Goal: Task Accomplishment & Management: Complete application form

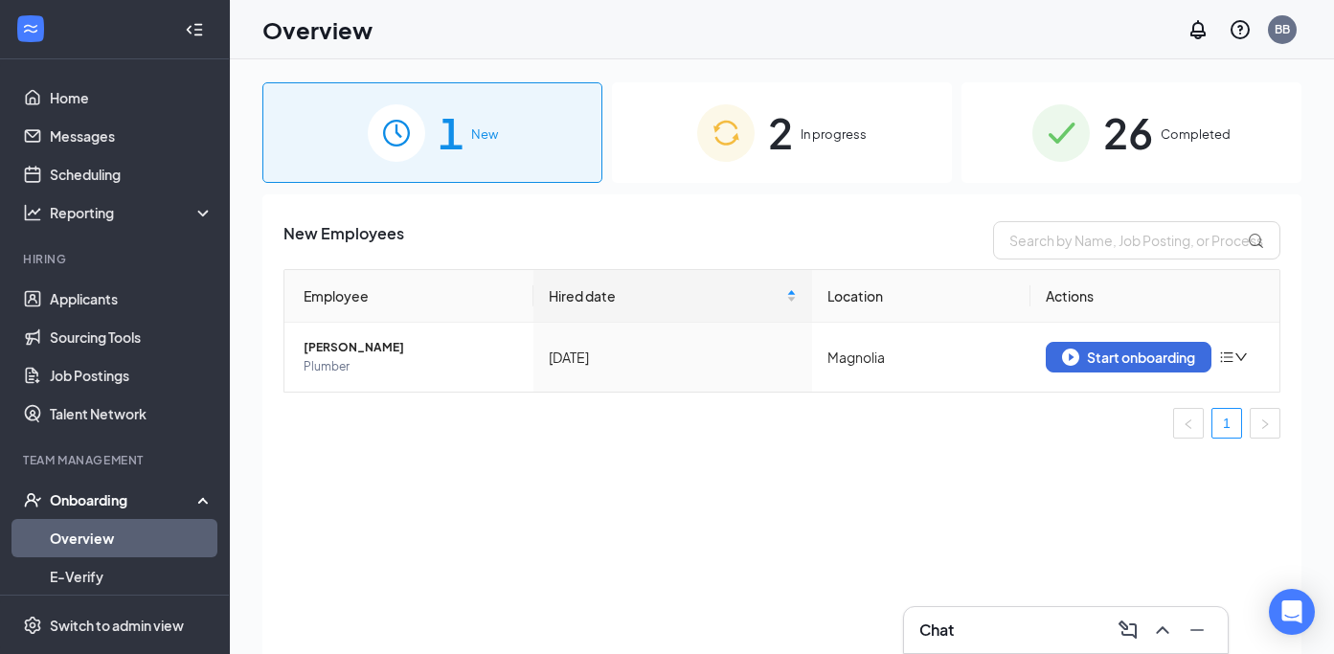
click at [850, 147] on div "2 In progress" at bounding box center [782, 132] width 340 height 101
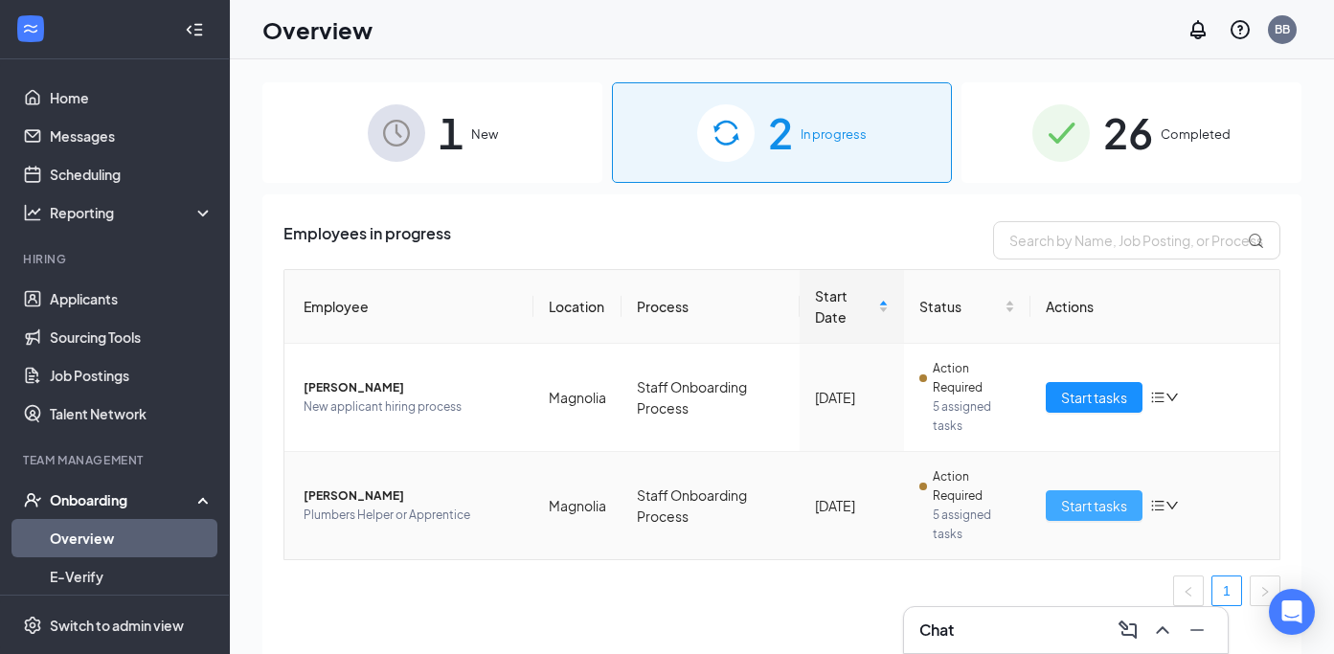
click at [1067, 495] on span "Start tasks" at bounding box center [1094, 505] width 66 height 21
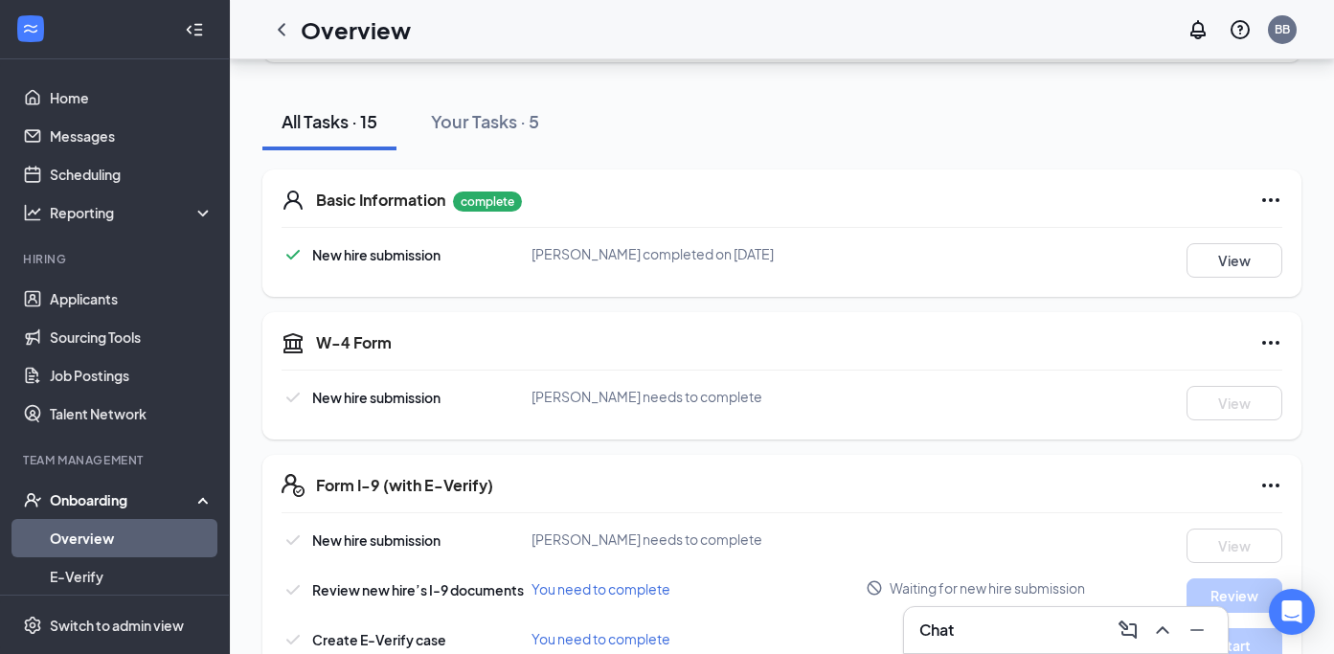
scroll to position [192, 0]
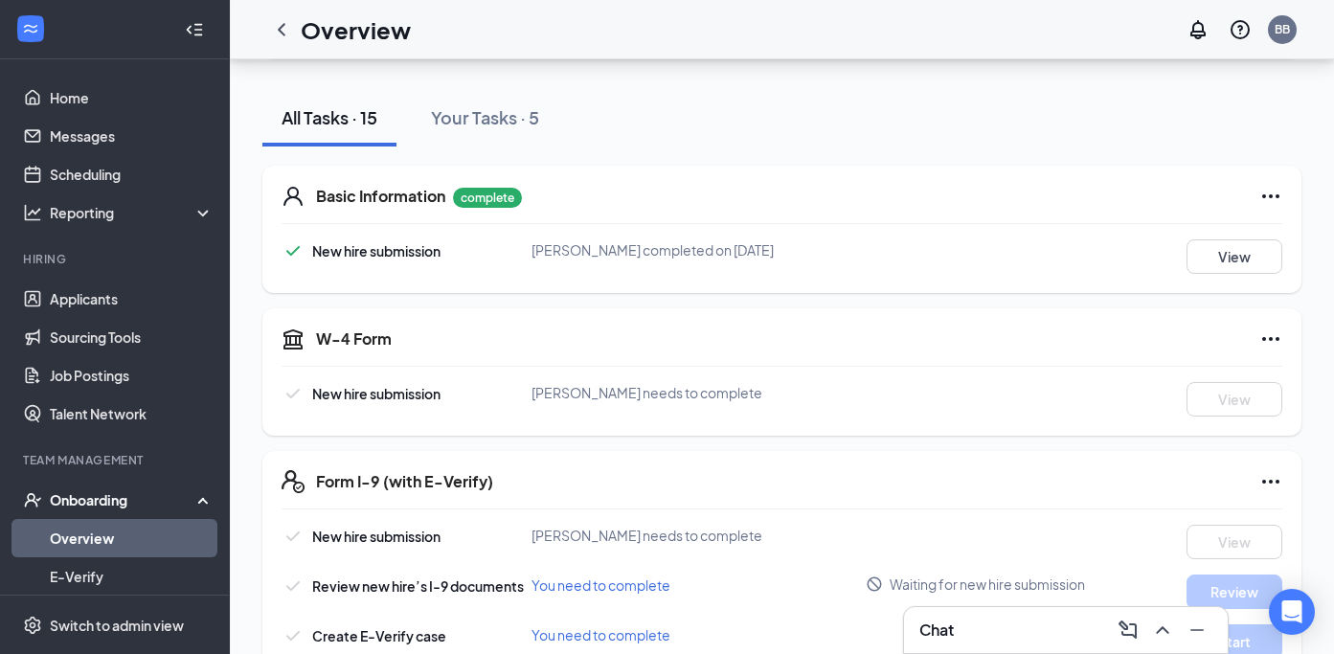
click at [962, 626] on div "Chat" at bounding box center [1066, 630] width 293 height 31
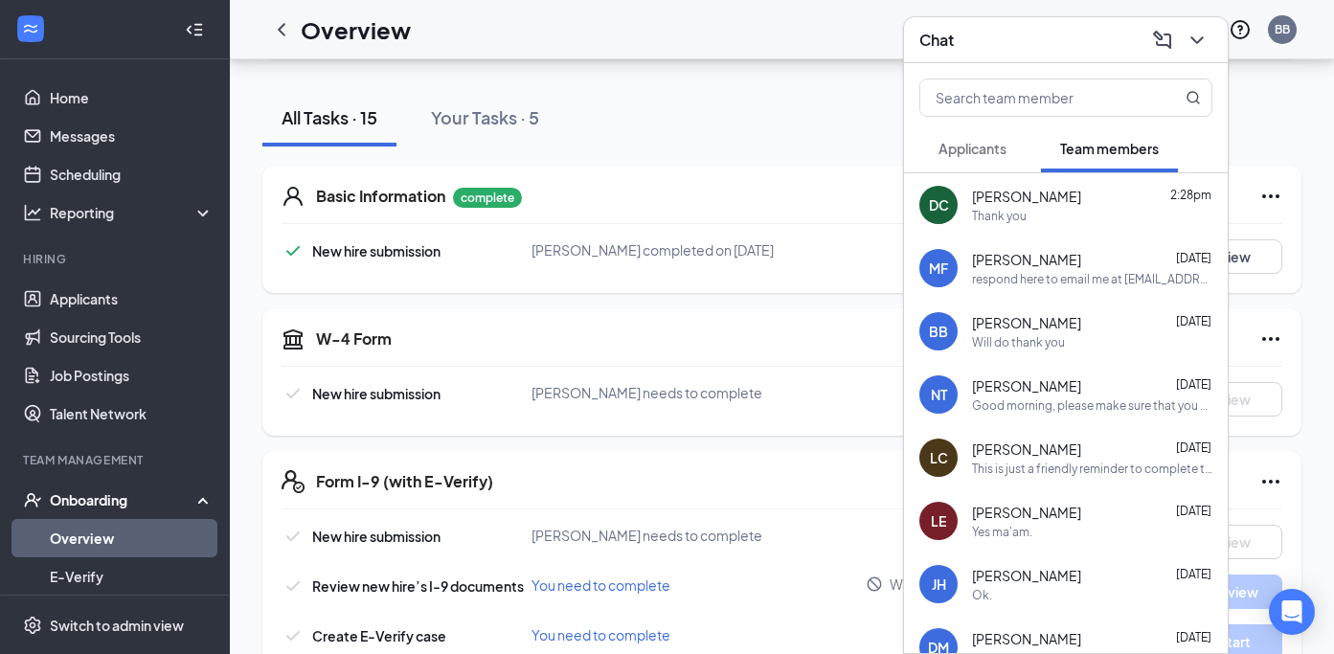
click at [1038, 199] on span "[PERSON_NAME]" at bounding box center [1026, 196] width 109 height 19
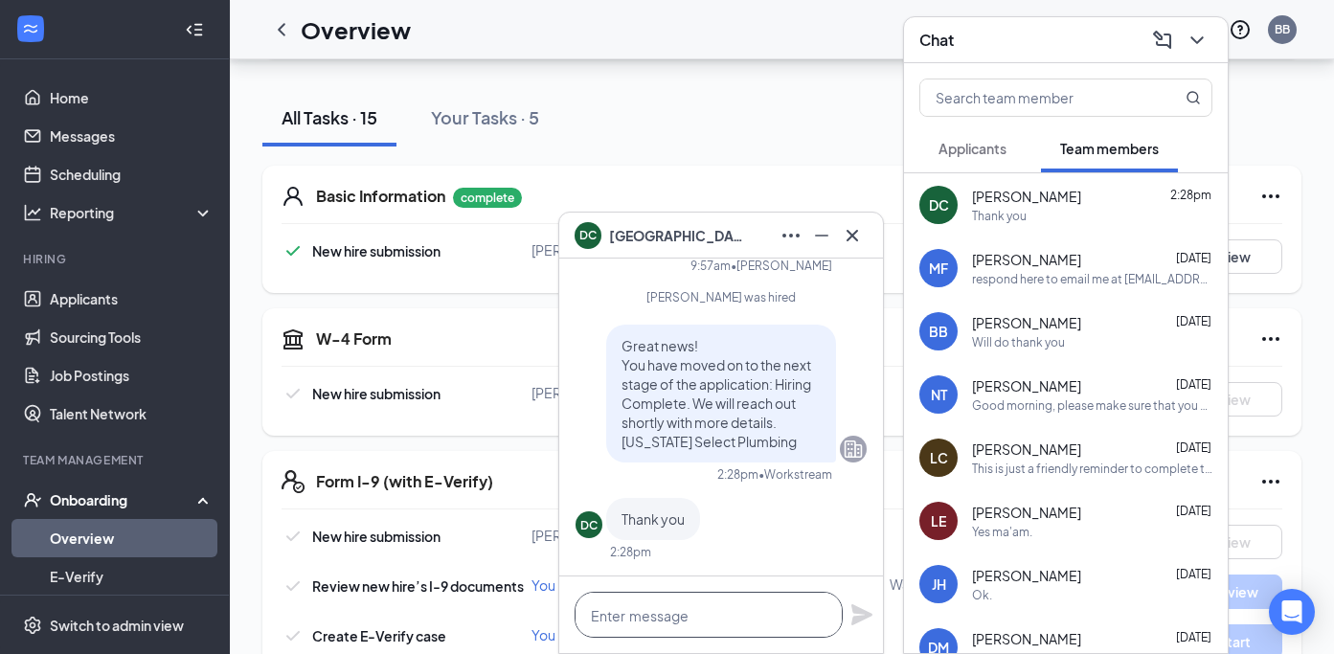
click at [630, 613] on textarea at bounding box center [709, 615] width 268 height 46
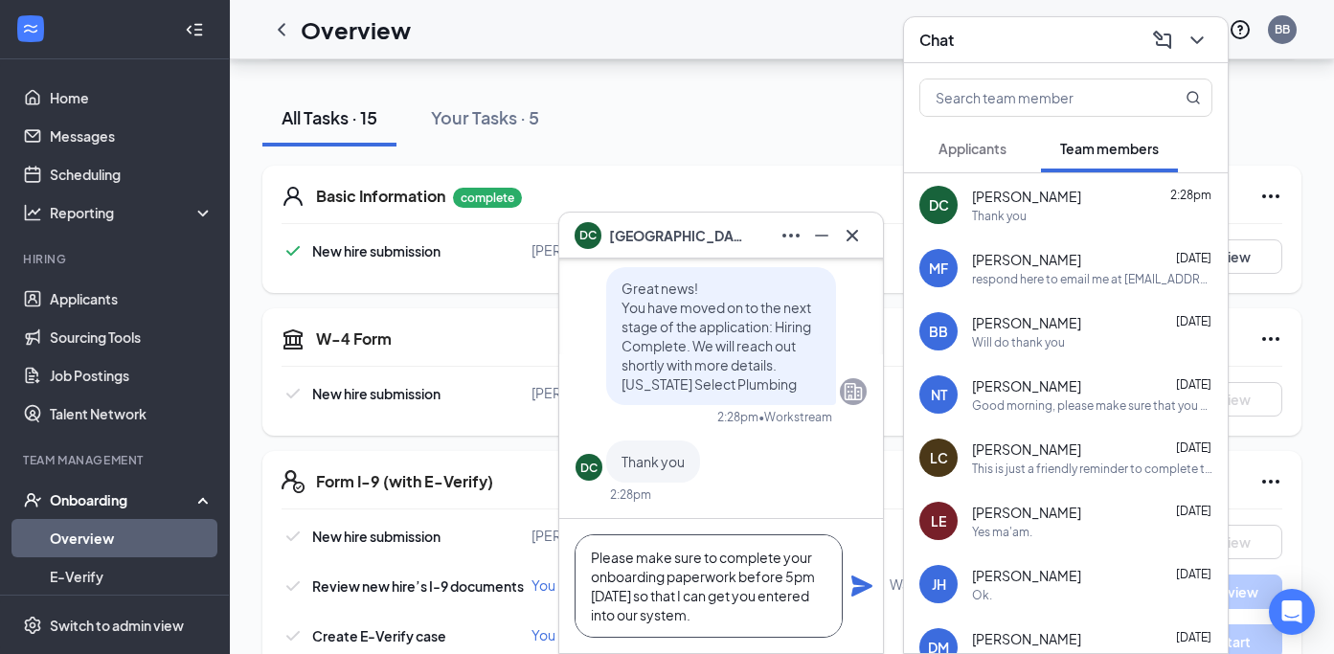
type textarea "Please make sure to complete your onboarding paperwork before 5pm [DATE] so tha…"
click at [868, 581] on icon "Plane" at bounding box center [862, 586] width 23 height 23
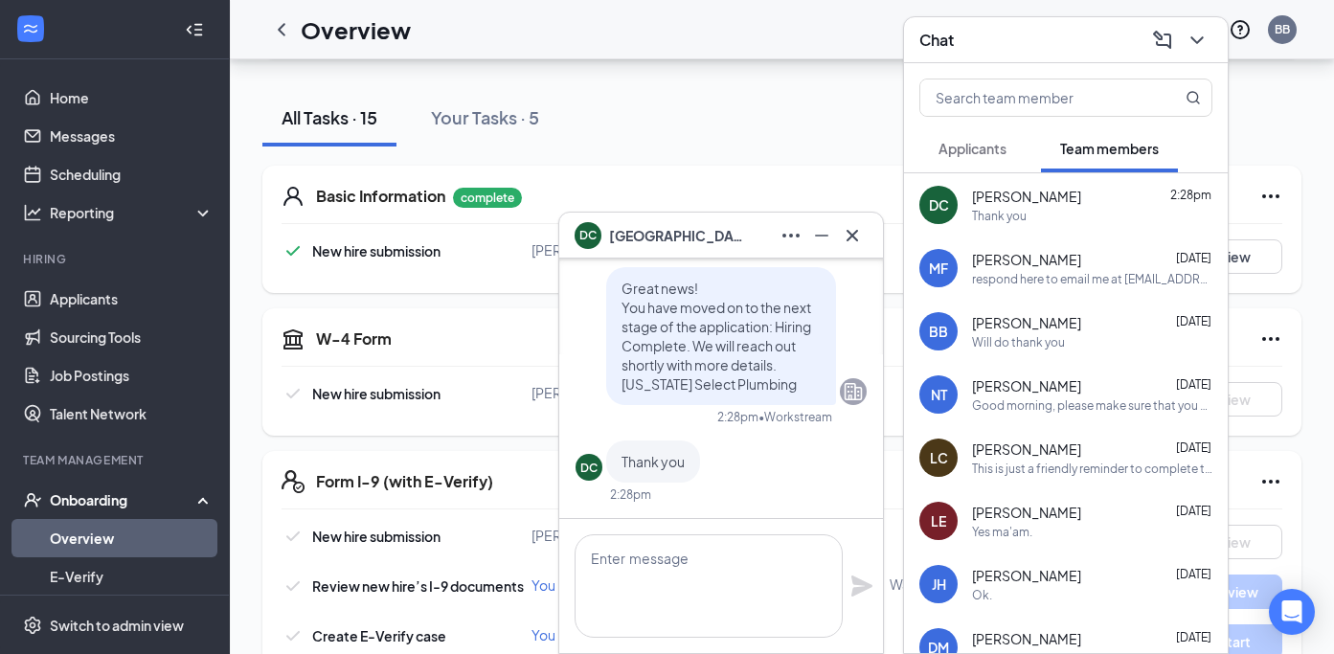
scroll to position [0, 0]
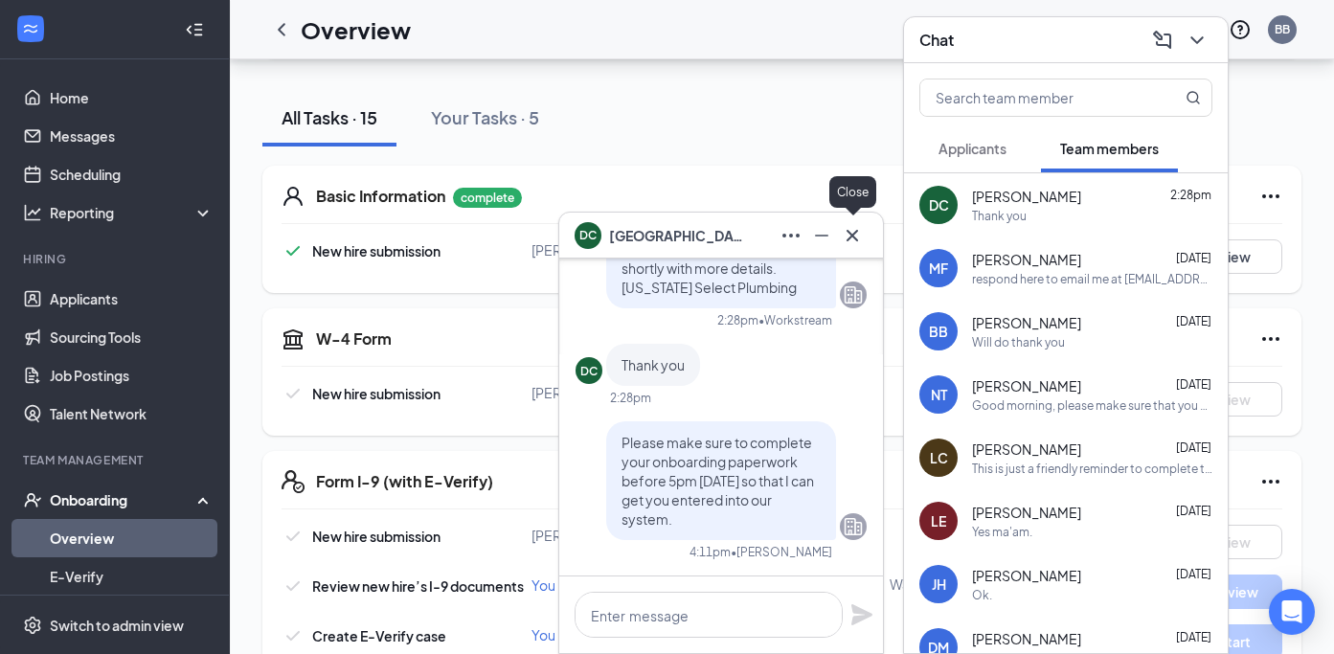
click at [854, 236] on icon "Cross" at bounding box center [852, 234] width 11 height 11
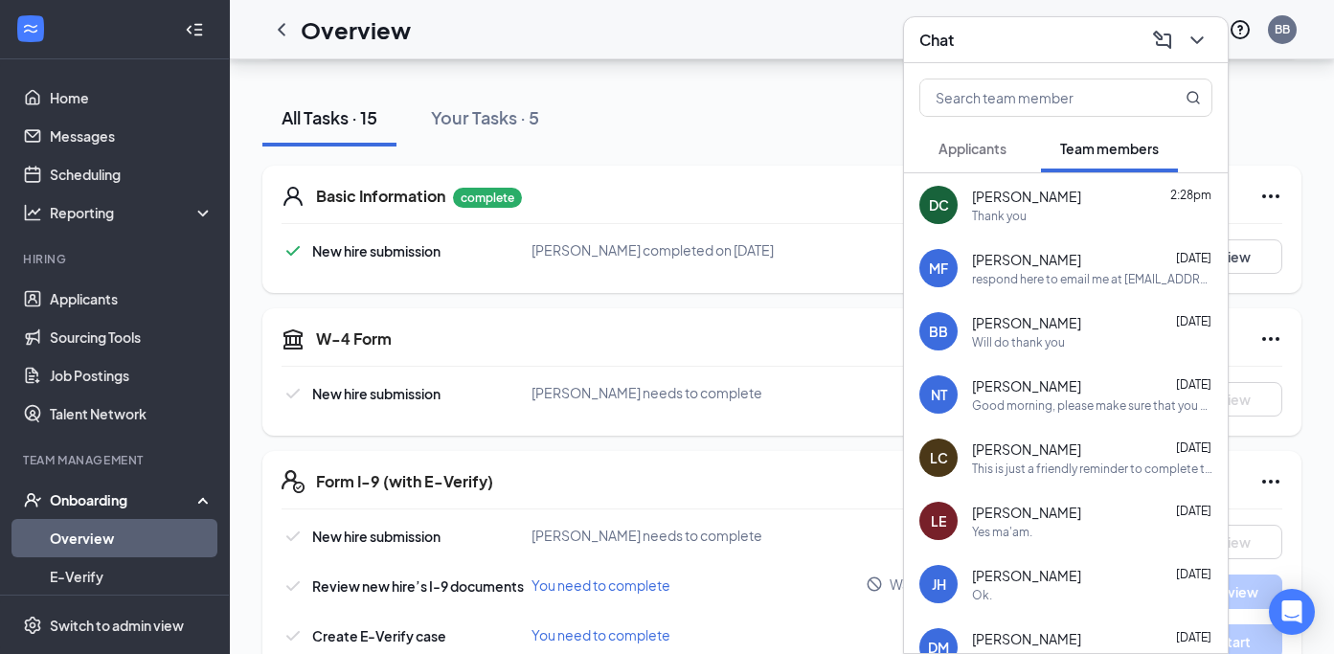
click at [1197, 38] on icon "ChevronDown" at bounding box center [1197, 40] width 23 height 23
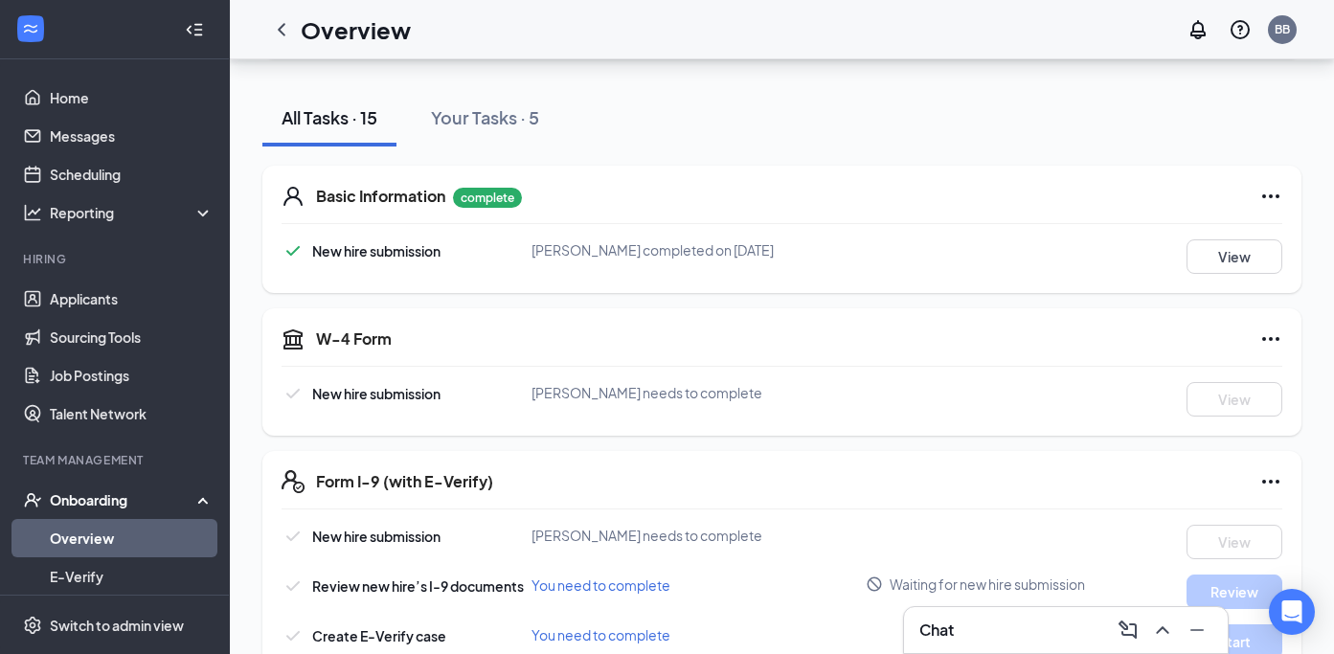
click at [868, 170] on div "Basic Information complete New hire submission Devon Chandler completed on Aug …" at bounding box center [781, 229] width 1039 height 127
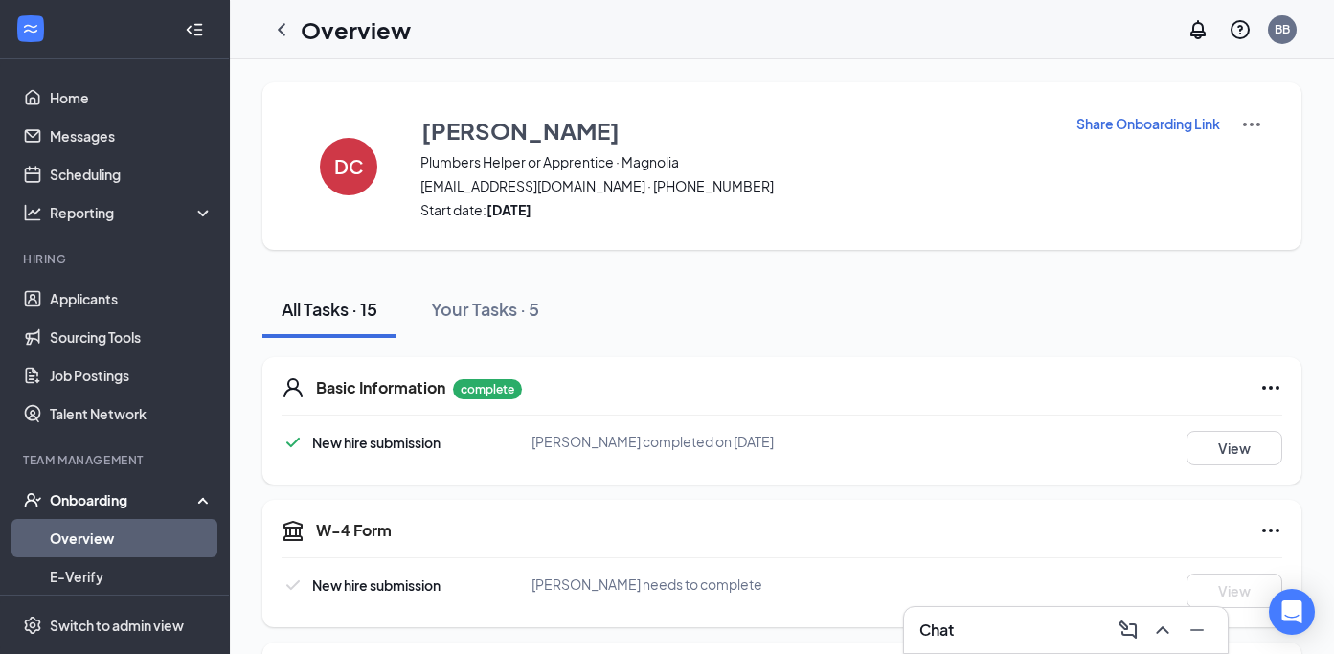
click at [87, 534] on link "Overview" at bounding box center [132, 538] width 164 height 38
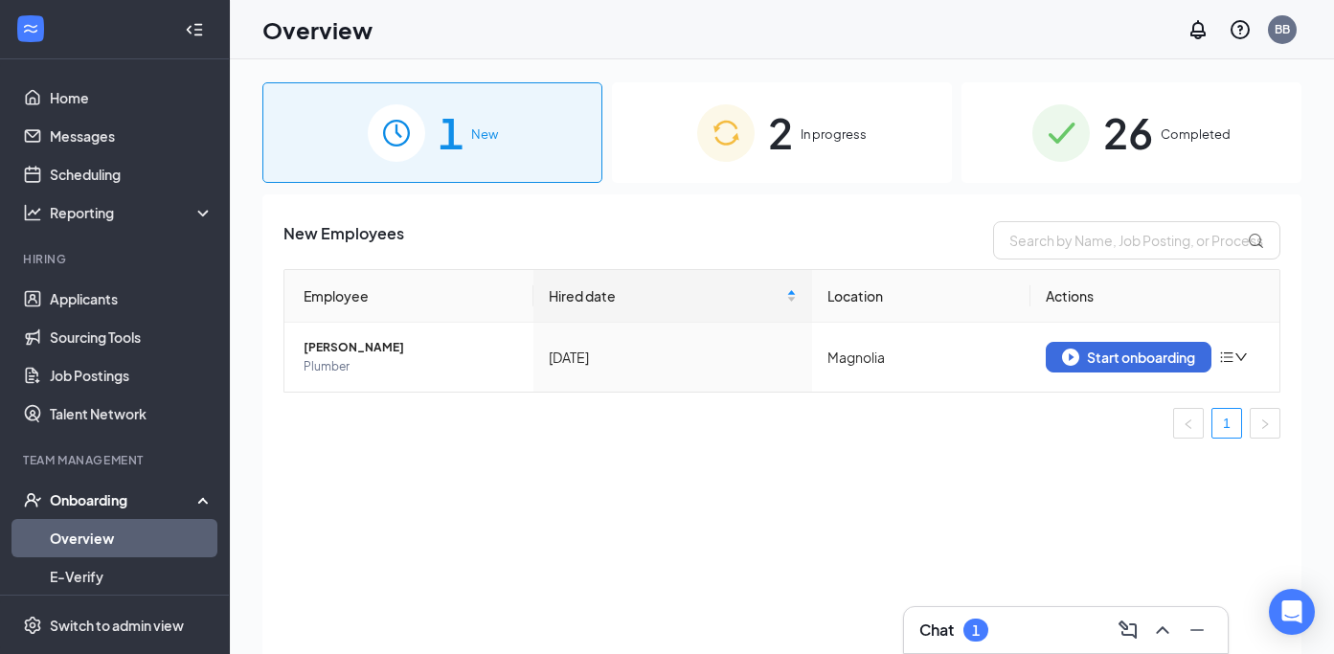
click at [739, 171] on div "2 In progress" at bounding box center [782, 132] width 340 height 101
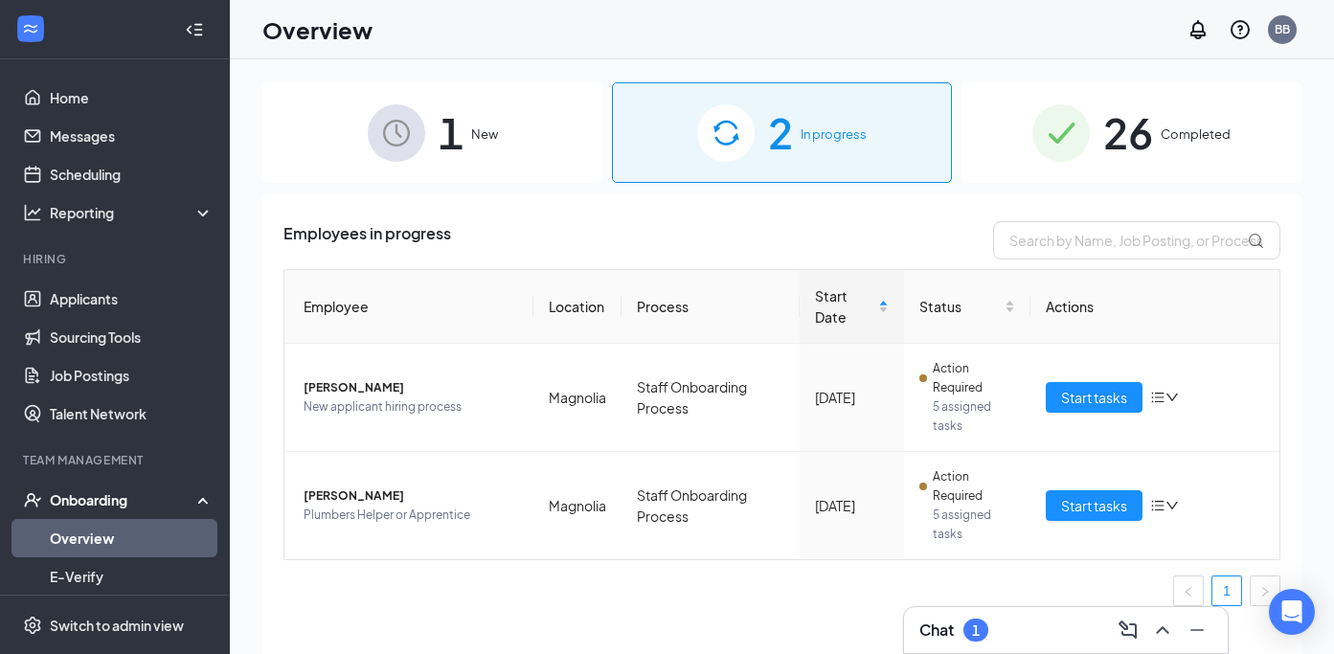
click at [984, 625] on div "1" at bounding box center [976, 630] width 25 height 23
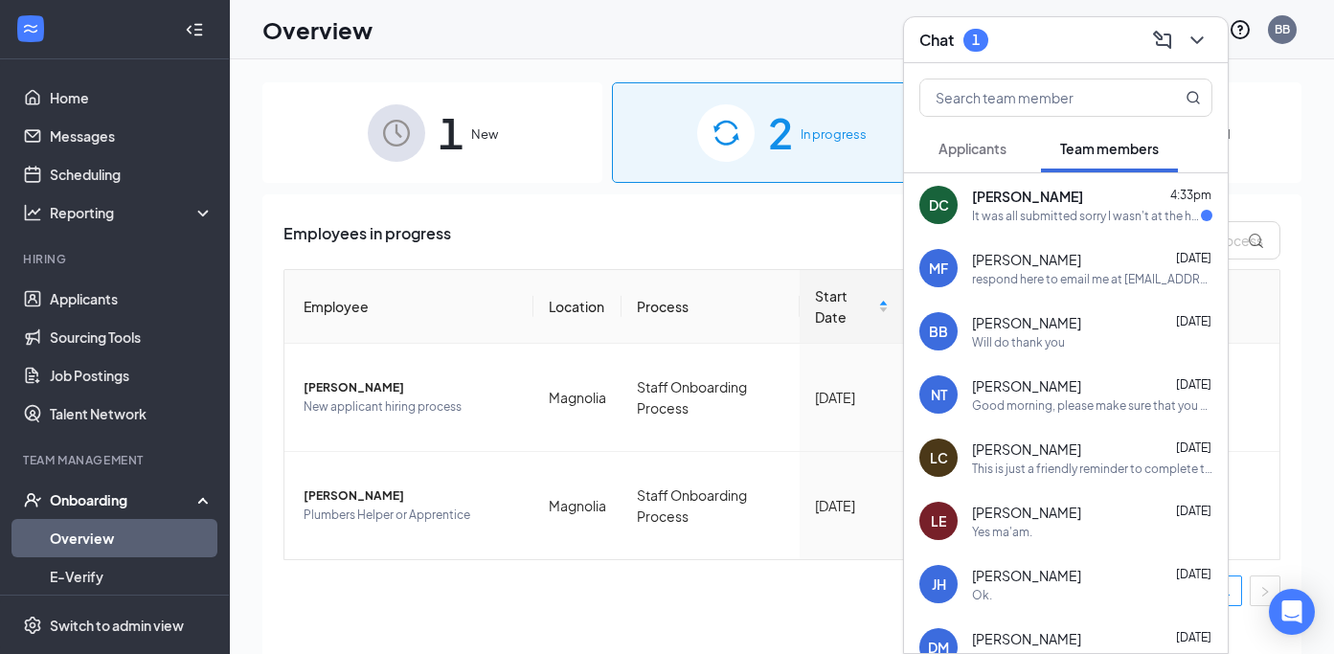
click at [1115, 198] on div "[PERSON_NAME] 4:33pm" at bounding box center [1092, 196] width 240 height 19
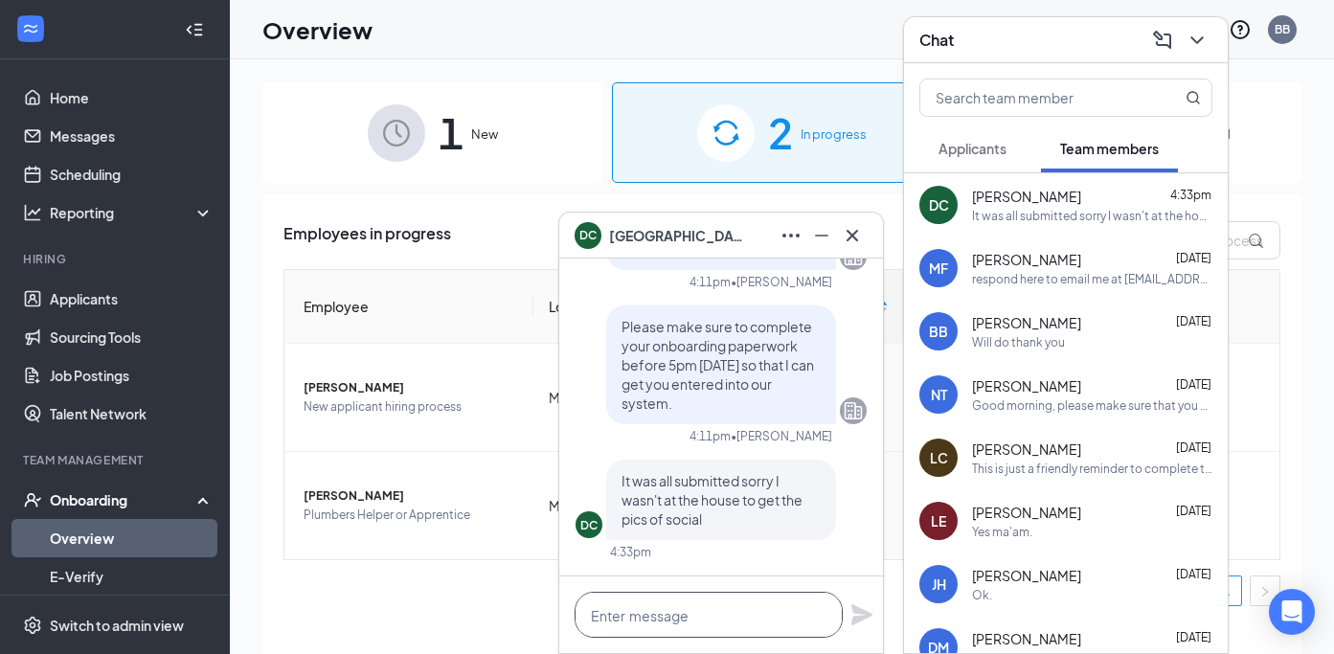
click at [655, 619] on textarea at bounding box center [709, 615] width 268 height 46
type textarea "That's ok!"
click at [864, 618] on icon "Plane" at bounding box center [862, 614] width 21 height 21
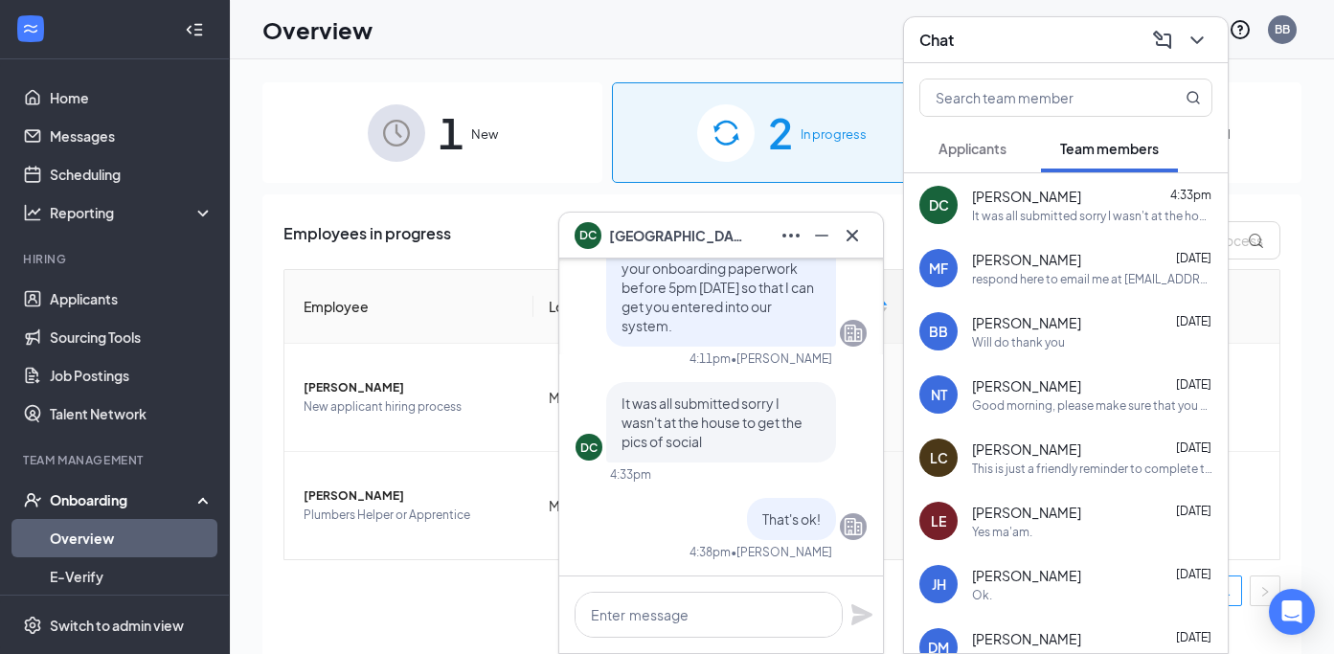
click at [857, 245] on icon "Cross" at bounding box center [852, 235] width 23 height 23
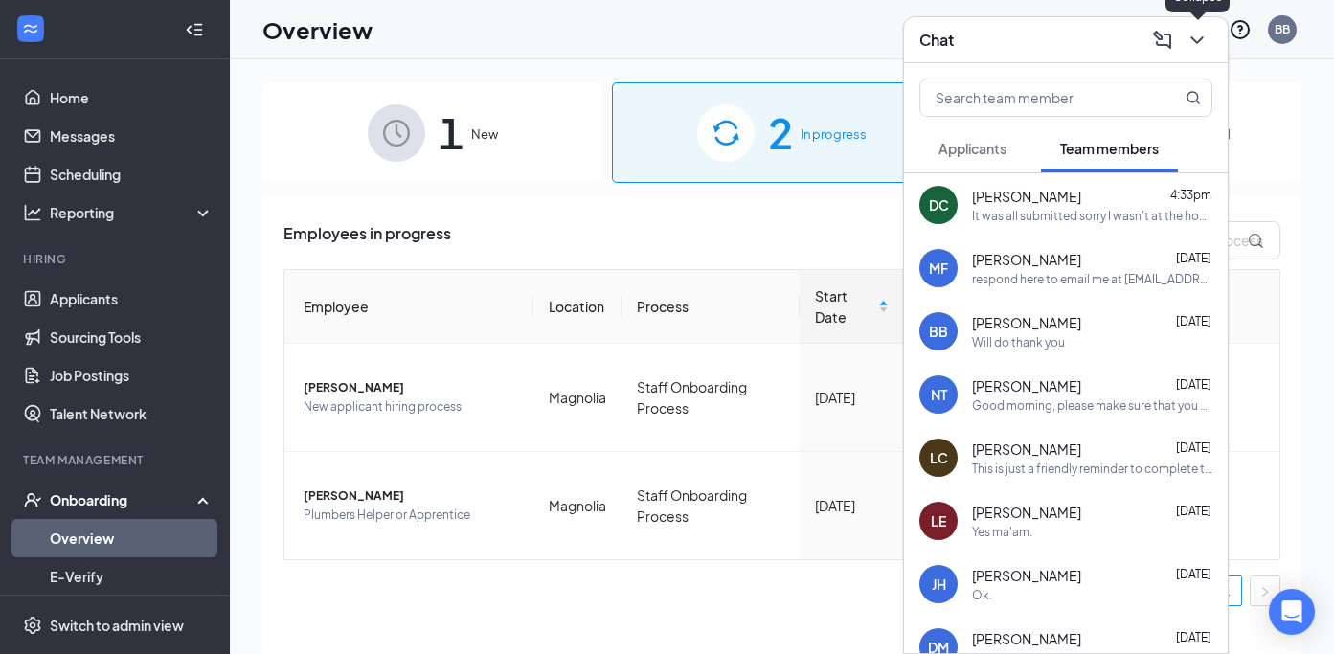
click at [1188, 51] on icon "ChevronDown" at bounding box center [1197, 40] width 23 height 23
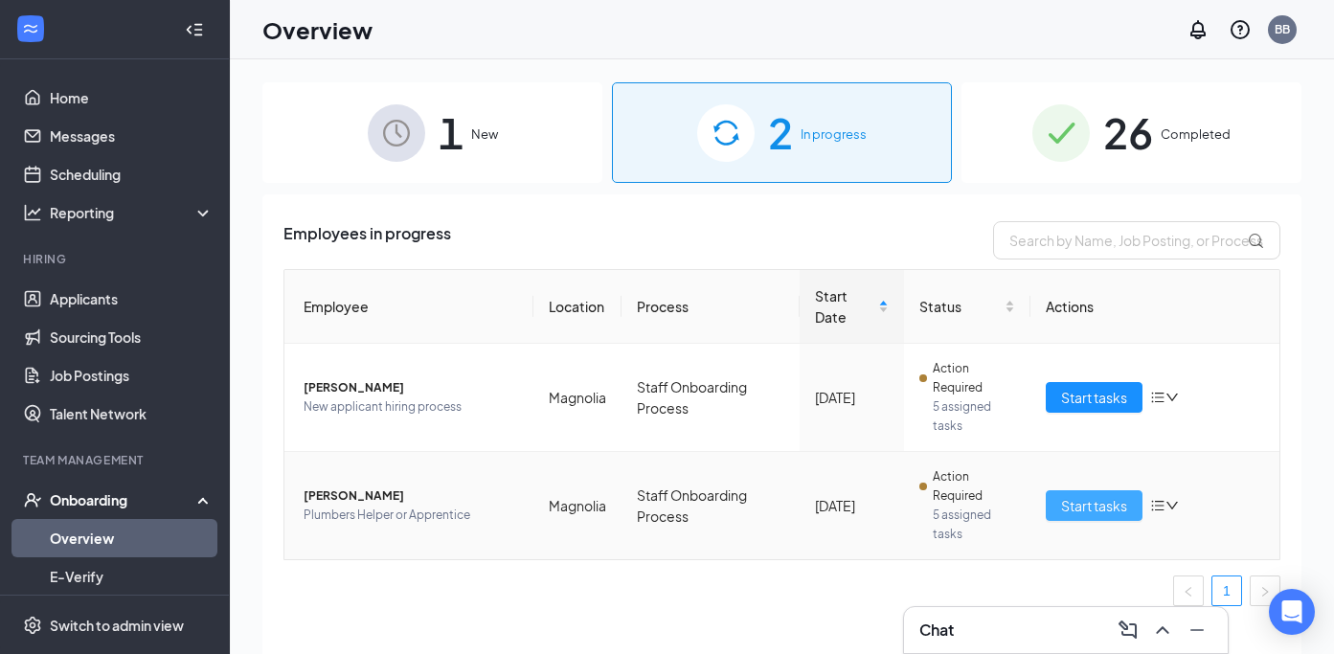
click at [1055, 503] on button "Start tasks" at bounding box center [1094, 505] width 97 height 31
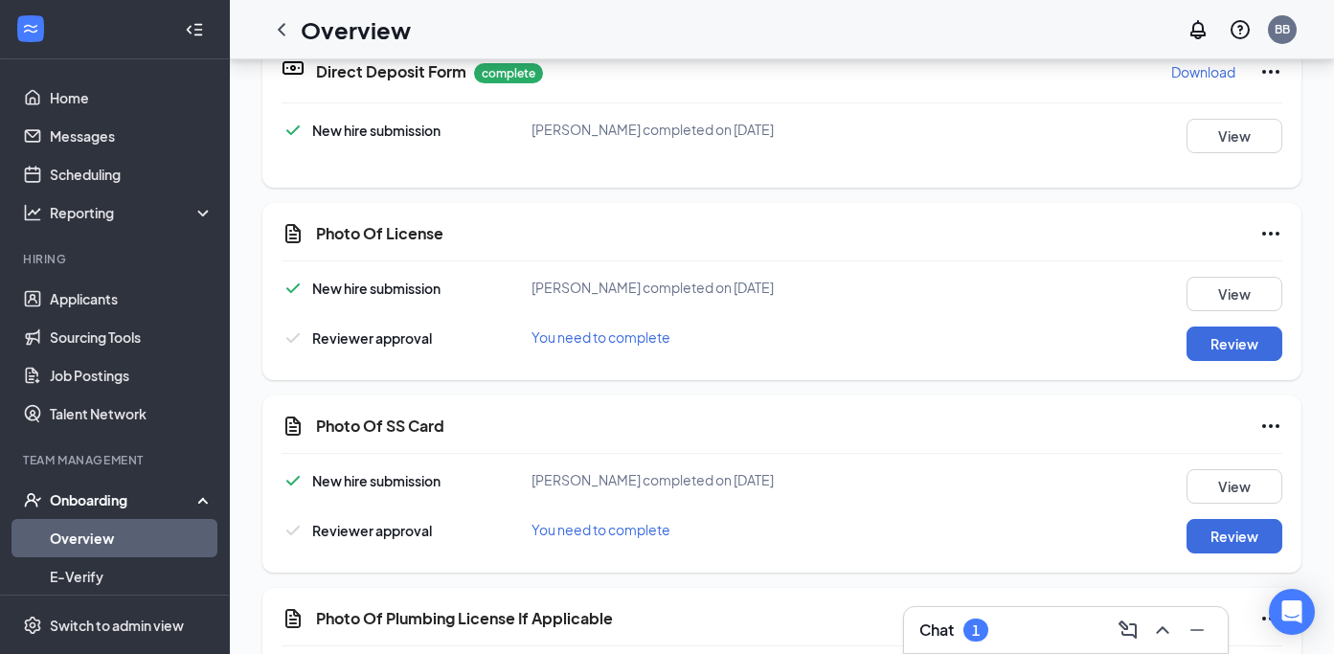
scroll to position [555, 0]
click at [1230, 352] on button "Review" at bounding box center [1235, 342] width 96 height 34
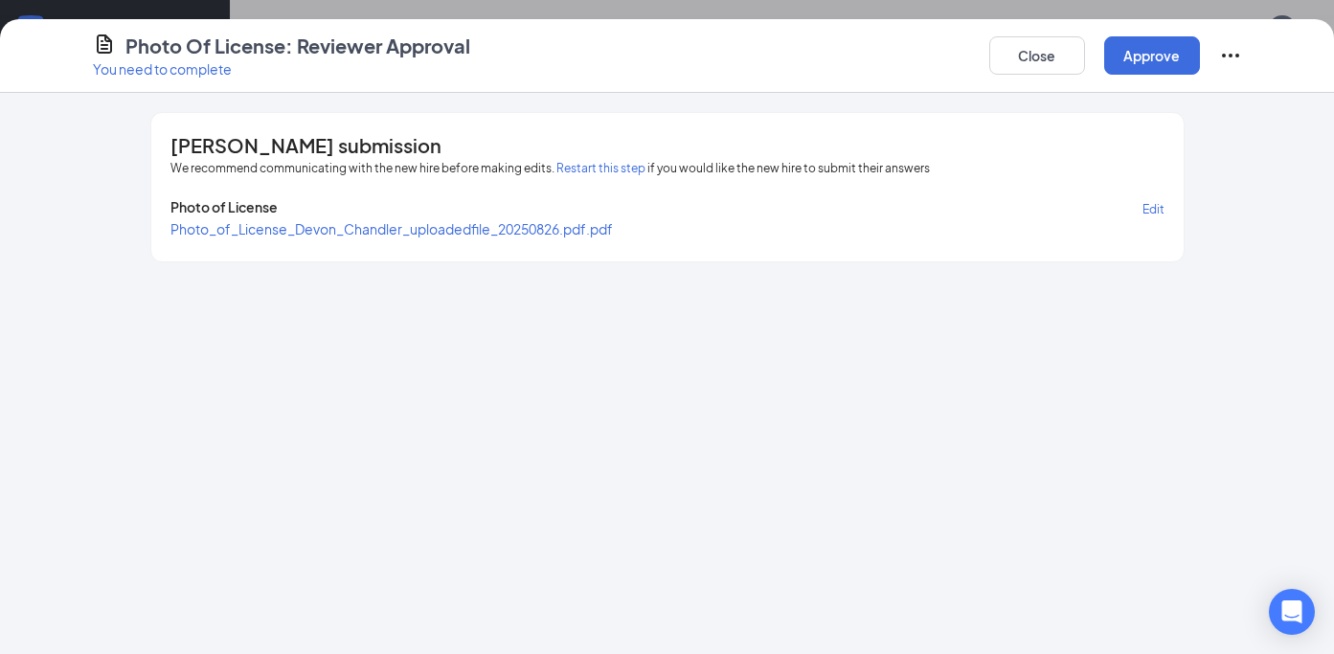
click at [499, 232] on span "Photo_of_License_Devon_Chandler_uploadedfile_20250826.pdf.pdf" at bounding box center [391, 228] width 443 height 17
click at [1128, 60] on button "Approve" at bounding box center [1152, 55] width 96 height 38
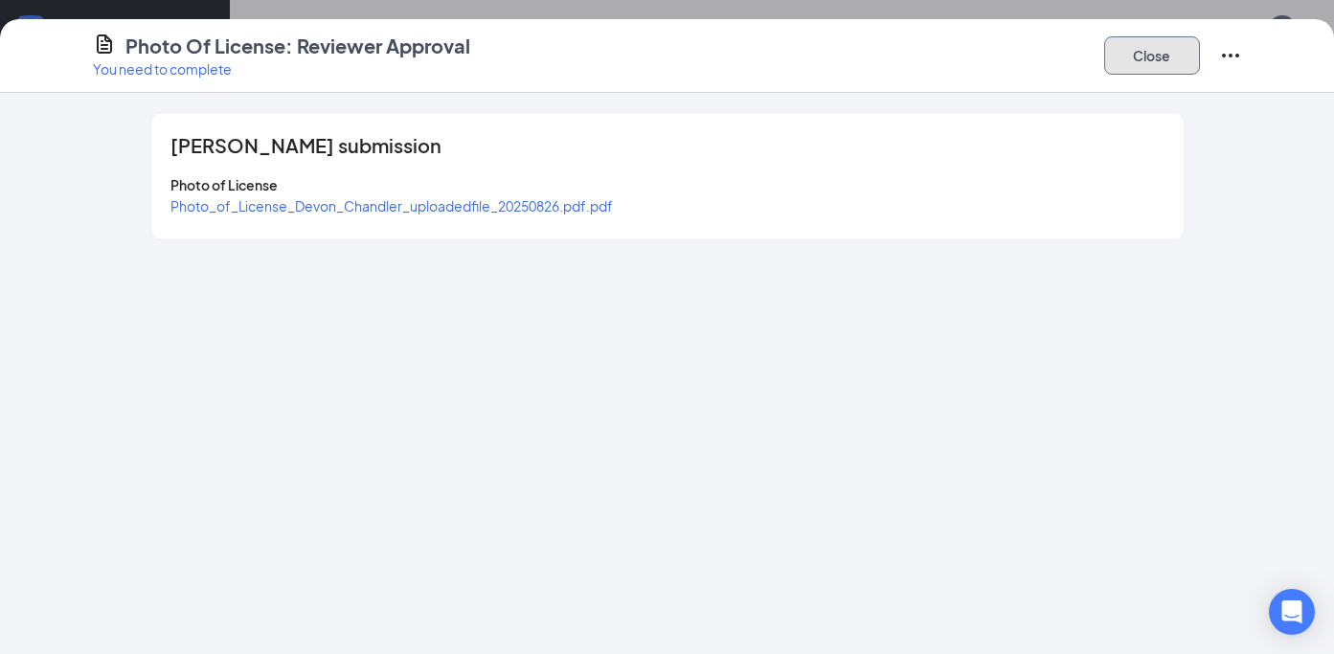
click at [1128, 60] on button "Close" at bounding box center [1152, 55] width 96 height 38
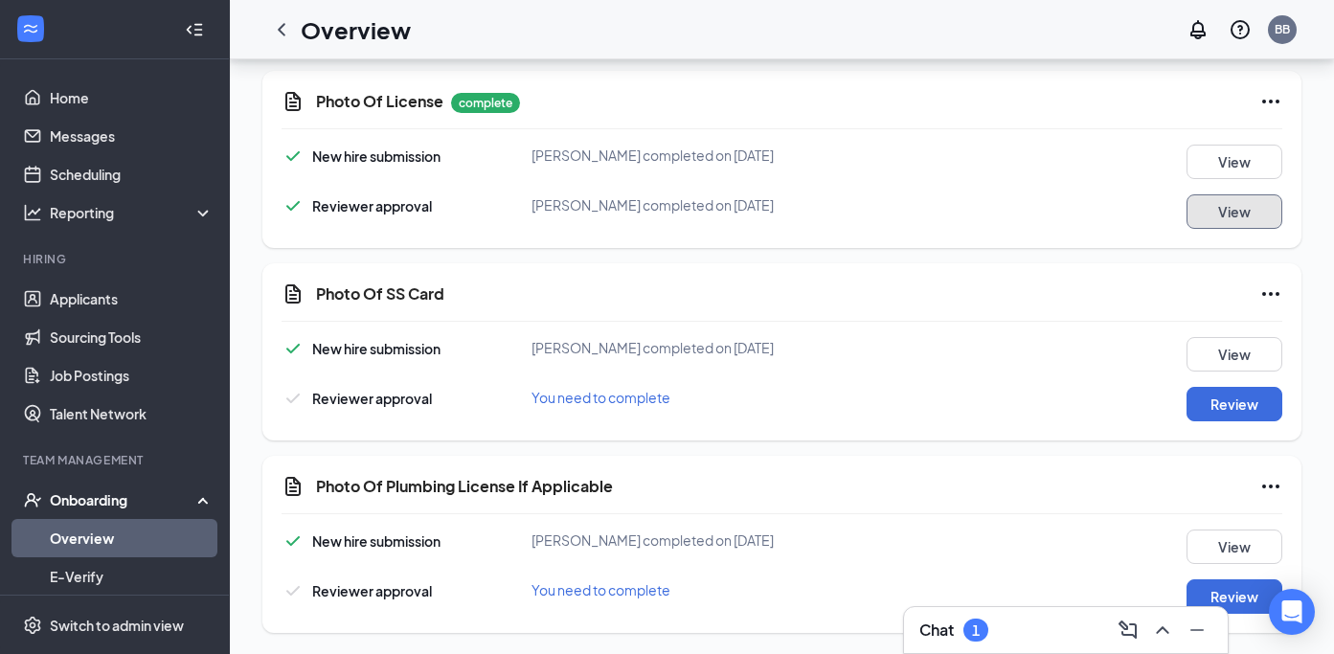
scroll to position [691, 0]
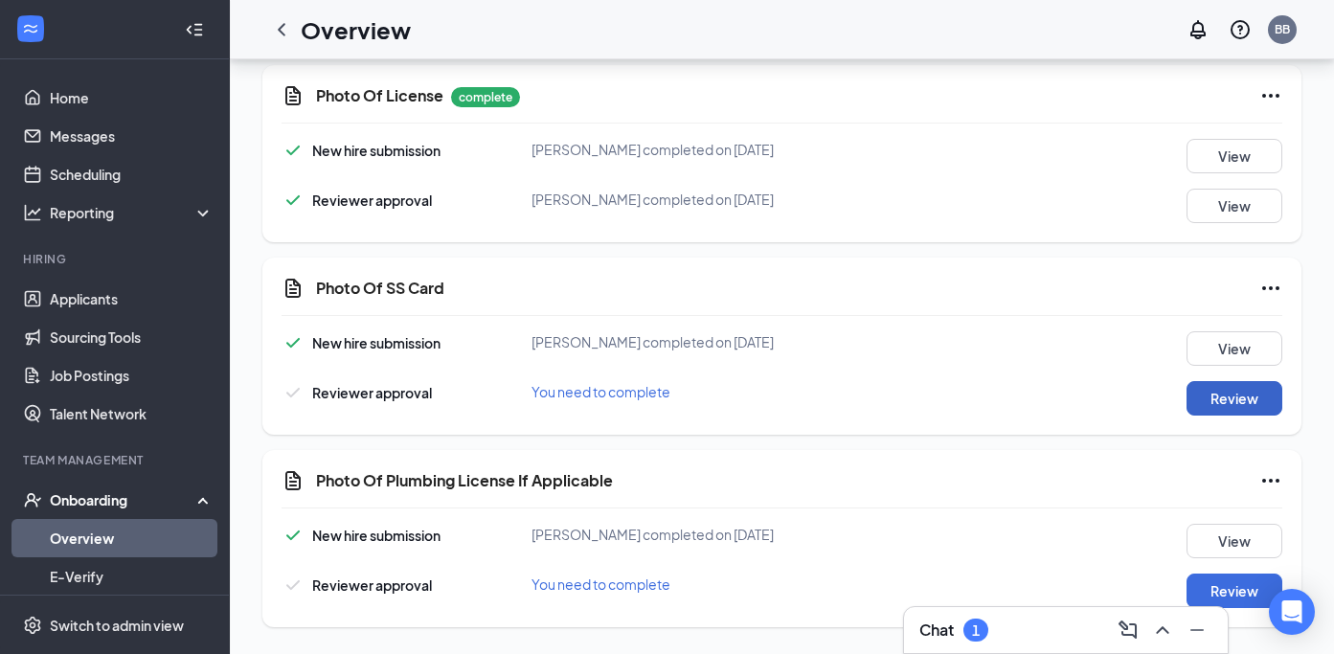
click at [1226, 407] on button "Review" at bounding box center [1235, 398] width 96 height 34
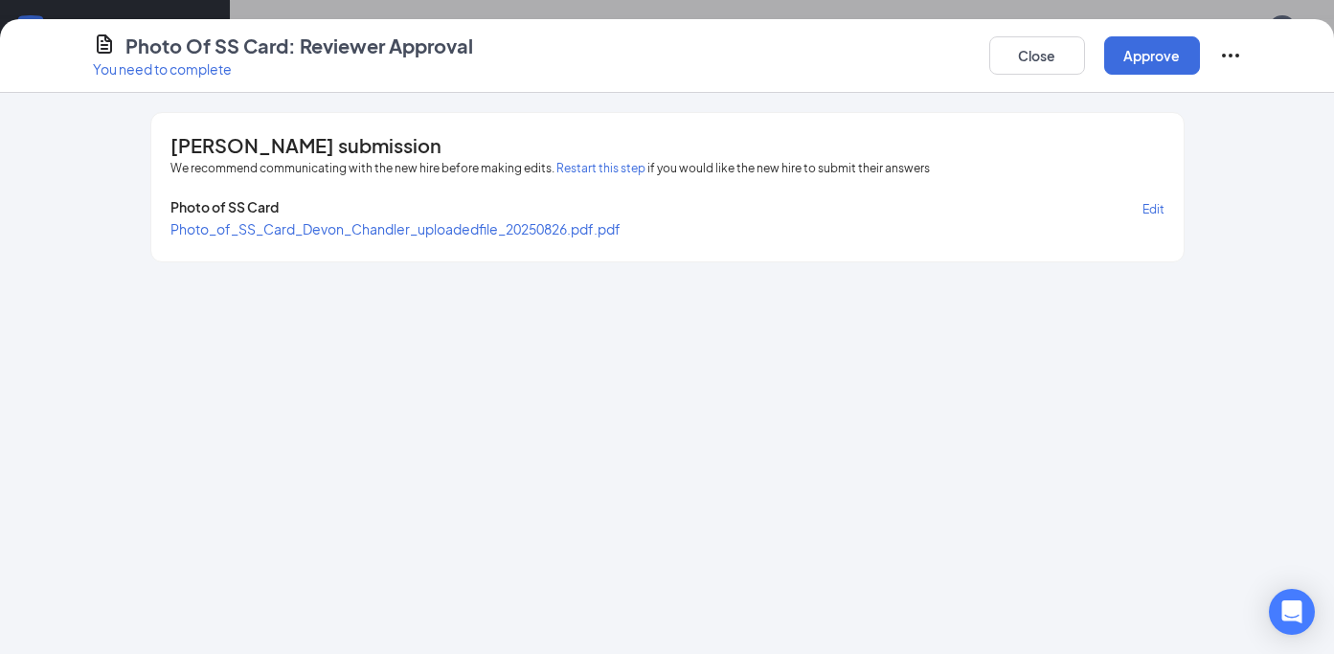
click at [544, 229] on span "Photo_of_SS_Card_Devon_Chandler_uploadedfile_20250826.pdf.pdf" at bounding box center [395, 228] width 450 height 17
click at [1129, 62] on button "Approve" at bounding box center [1152, 55] width 96 height 38
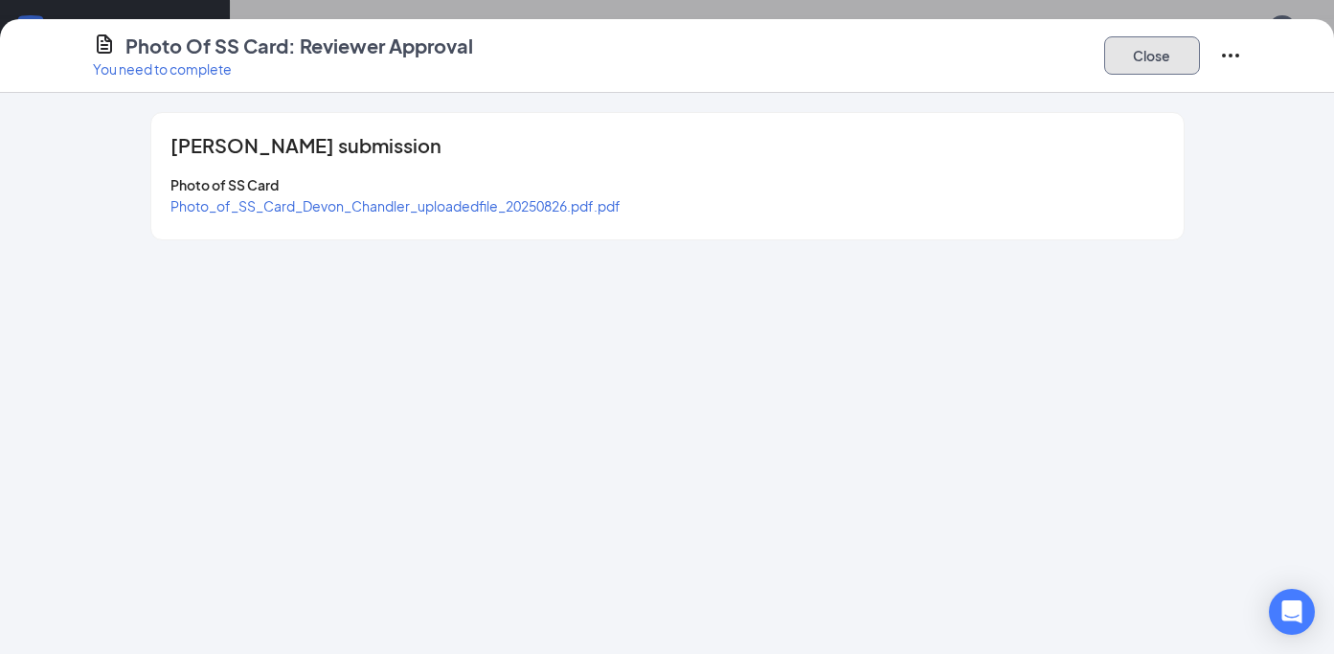
click at [1129, 62] on button "Close" at bounding box center [1152, 55] width 96 height 38
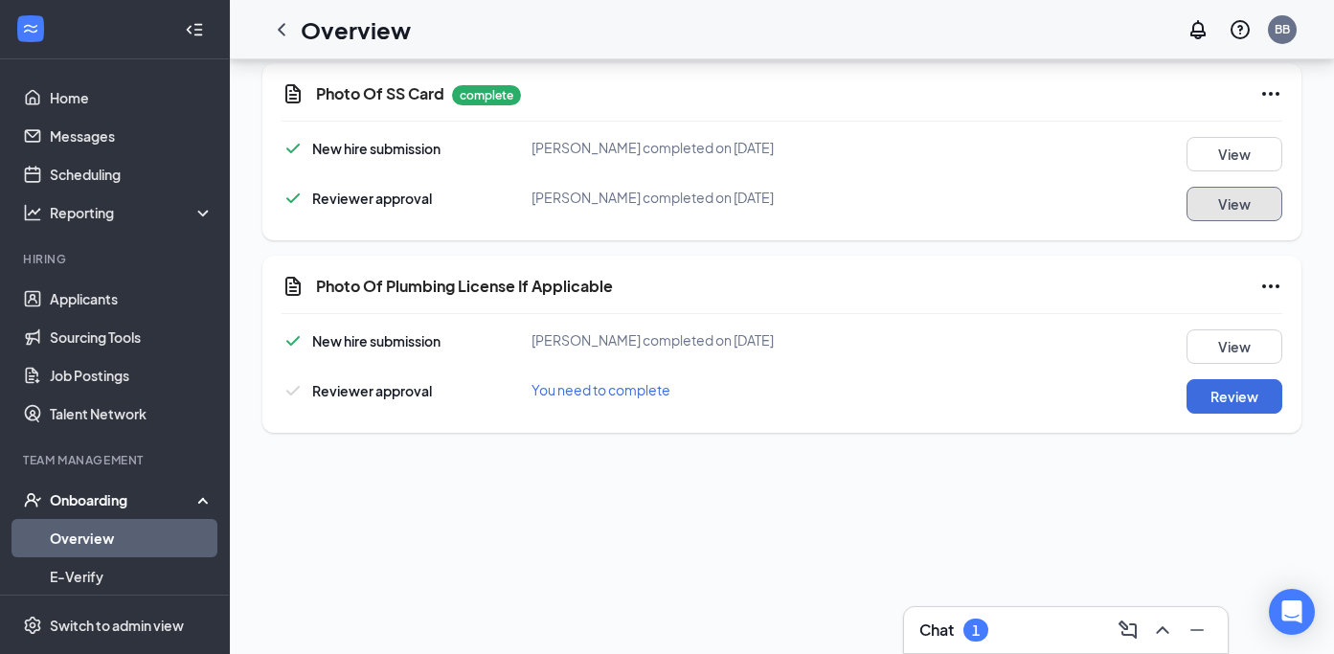
scroll to position [887, 0]
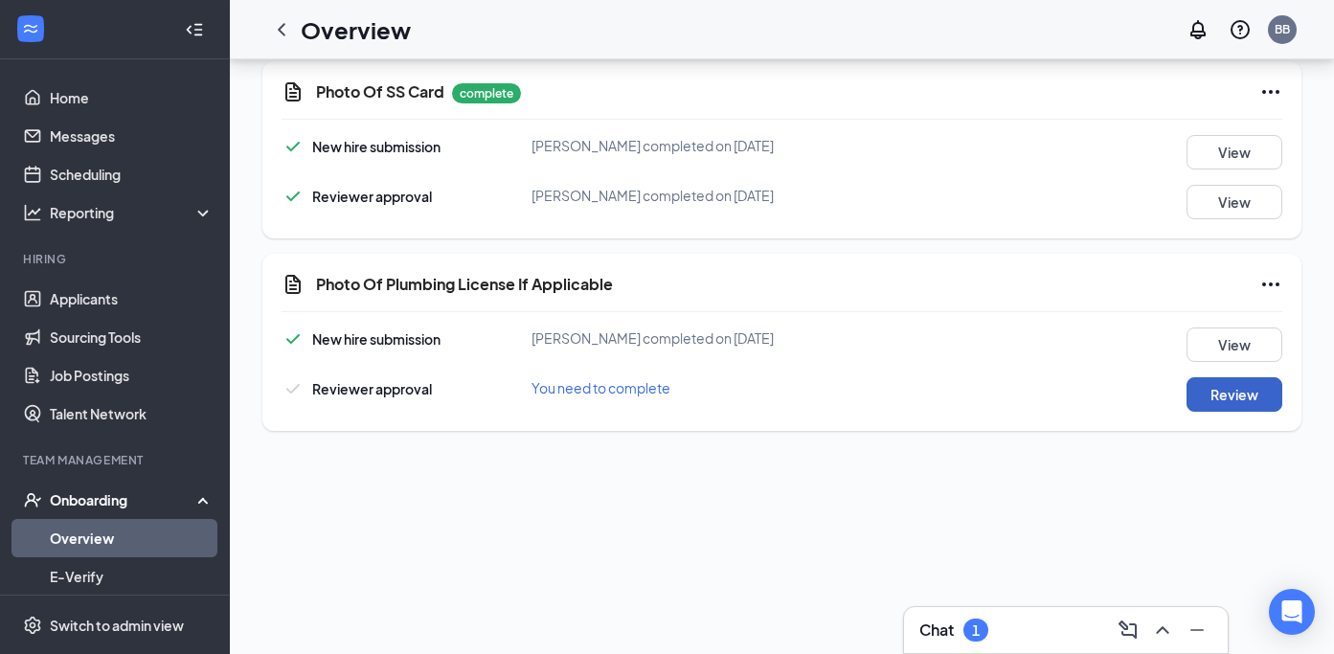
click at [1187, 397] on button "Review" at bounding box center [1235, 394] width 96 height 34
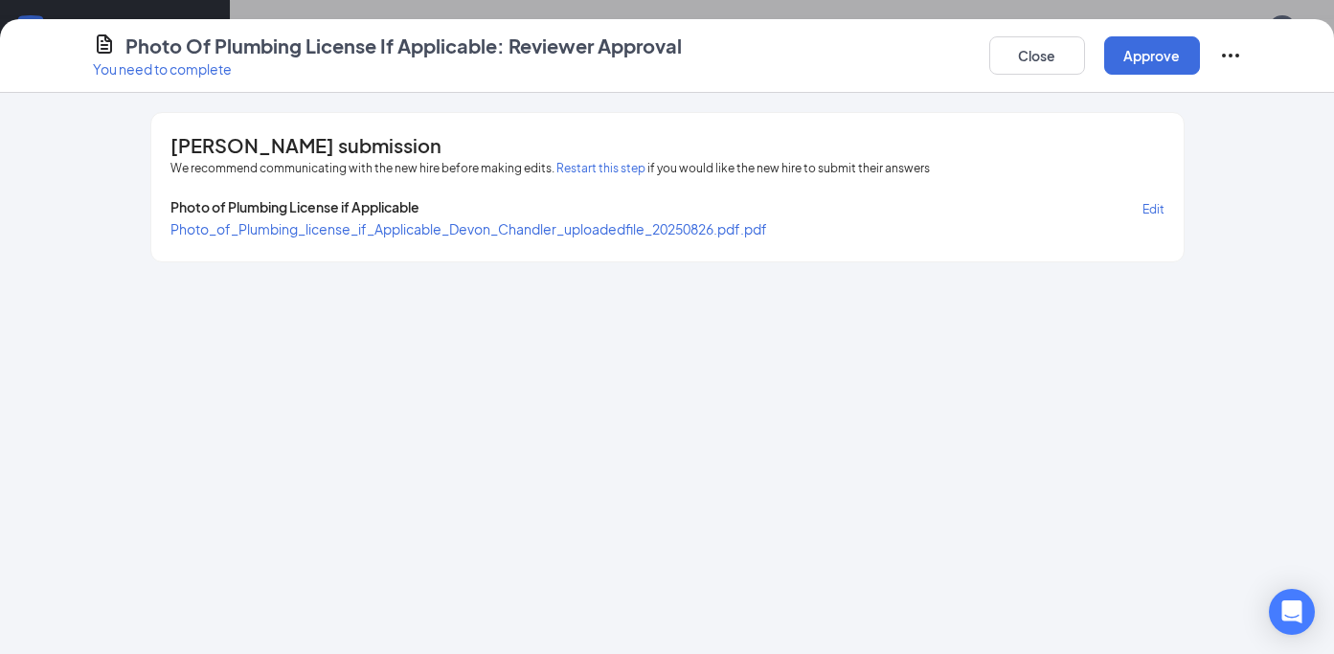
click at [585, 233] on span "Photo_of_Plumbing_license_if_Applicable_Devon_Chandler_uploadedfile_20250826.pd…" at bounding box center [468, 228] width 597 height 17
click at [1143, 58] on button "Approve" at bounding box center [1152, 55] width 96 height 38
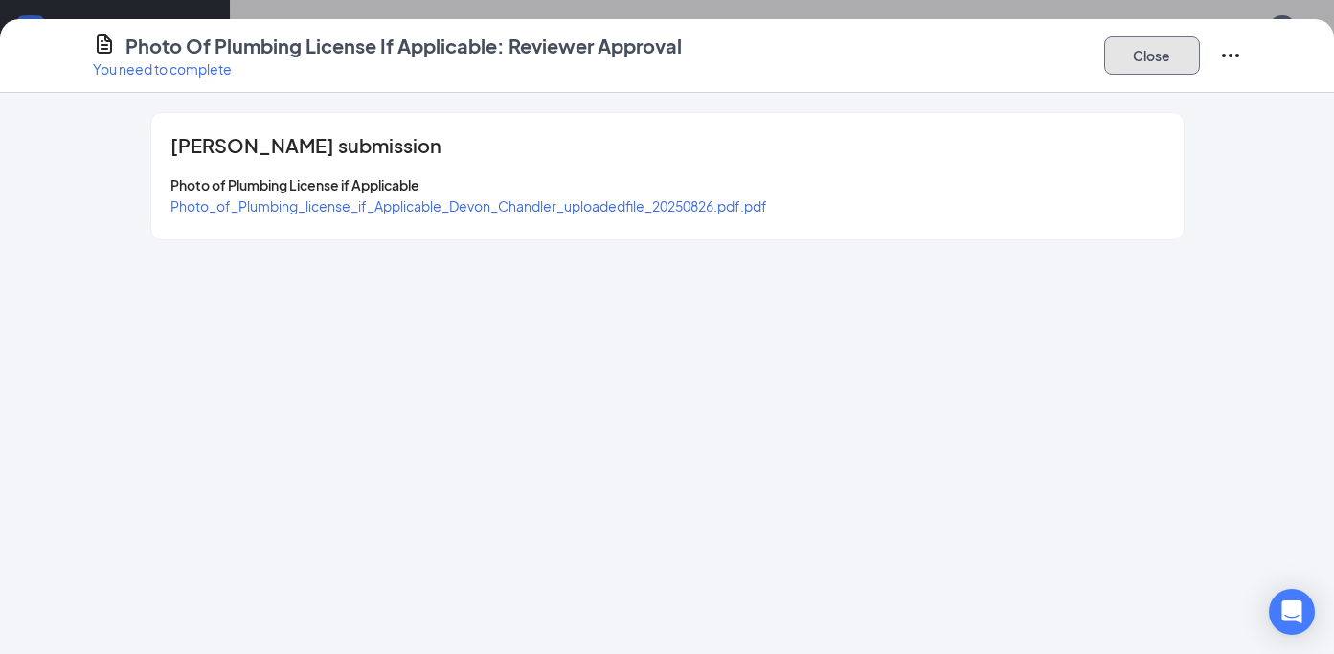
click at [1143, 58] on button "Close" at bounding box center [1152, 55] width 96 height 38
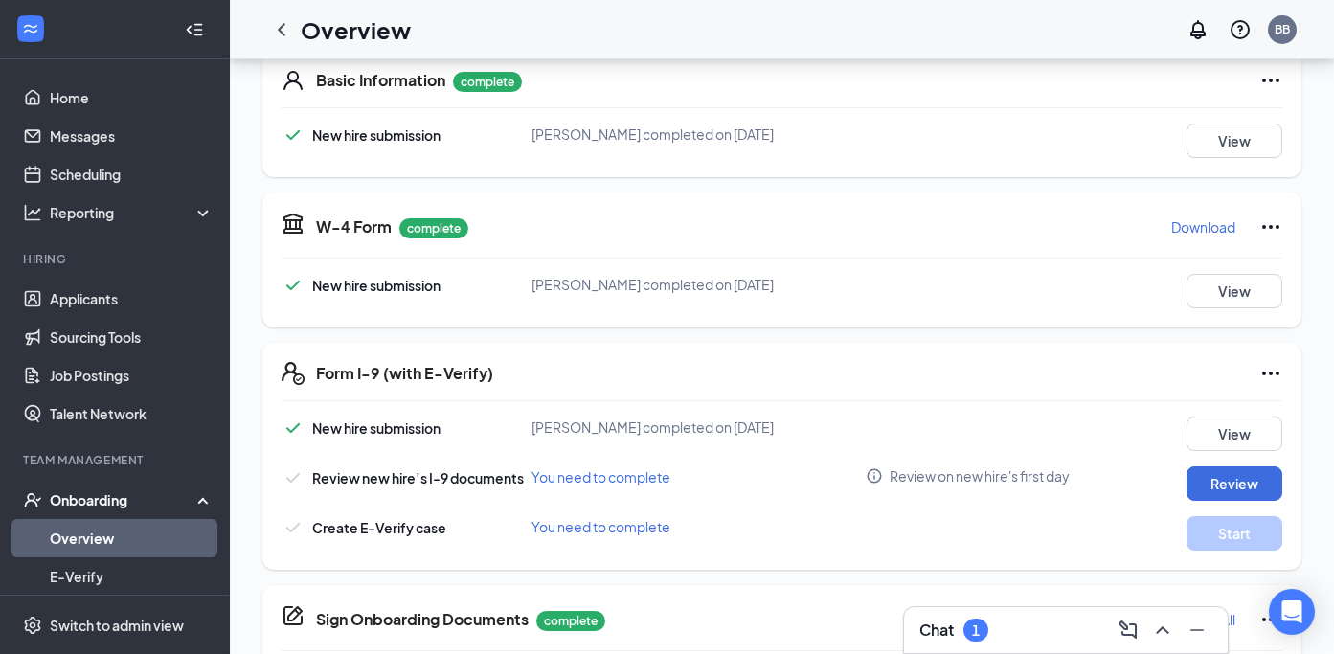
scroll to position [311, 0]
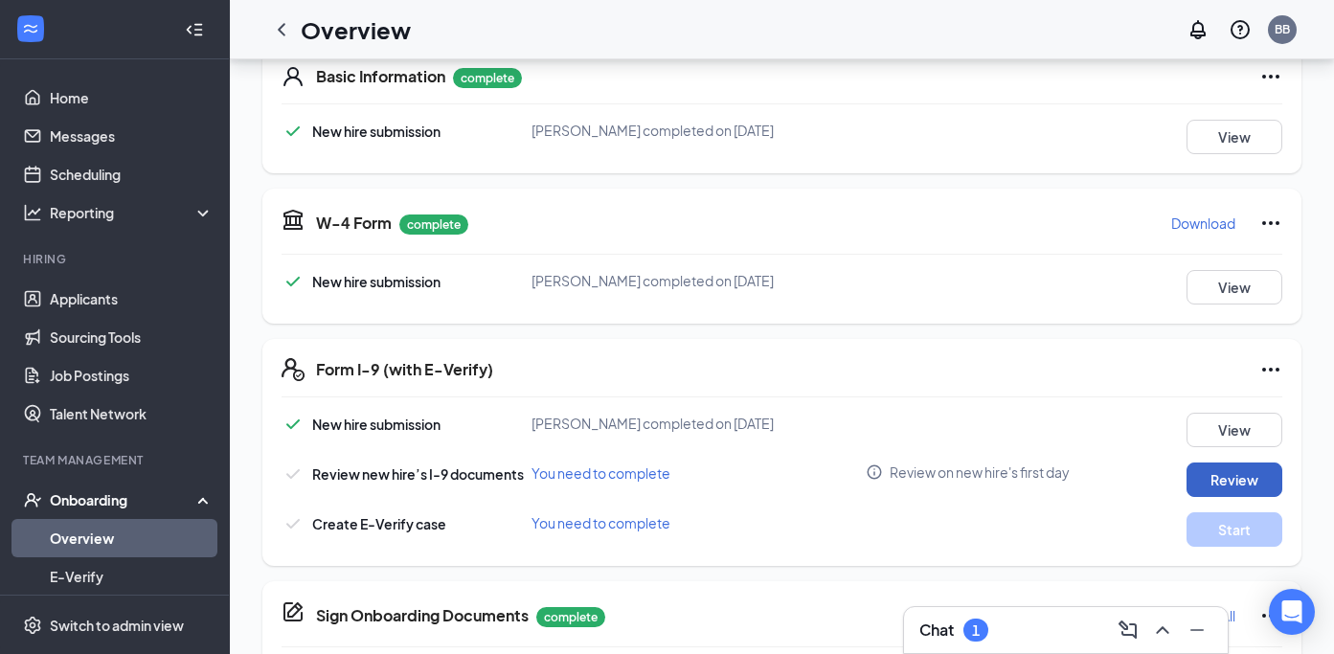
click at [1213, 487] on button "Review" at bounding box center [1235, 480] width 96 height 34
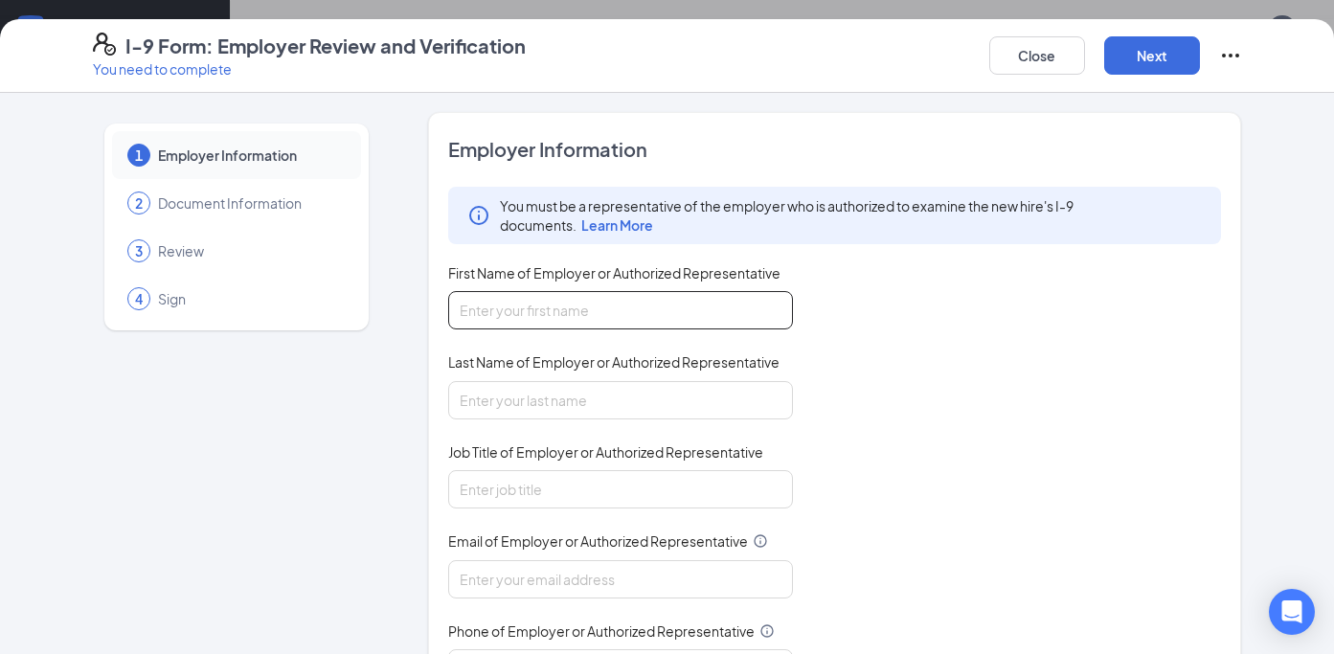
click at [499, 312] on input "First Name of Employer or Authorized Representative" at bounding box center [620, 310] width 345 height 38
type input "[PERSON_NAME]"
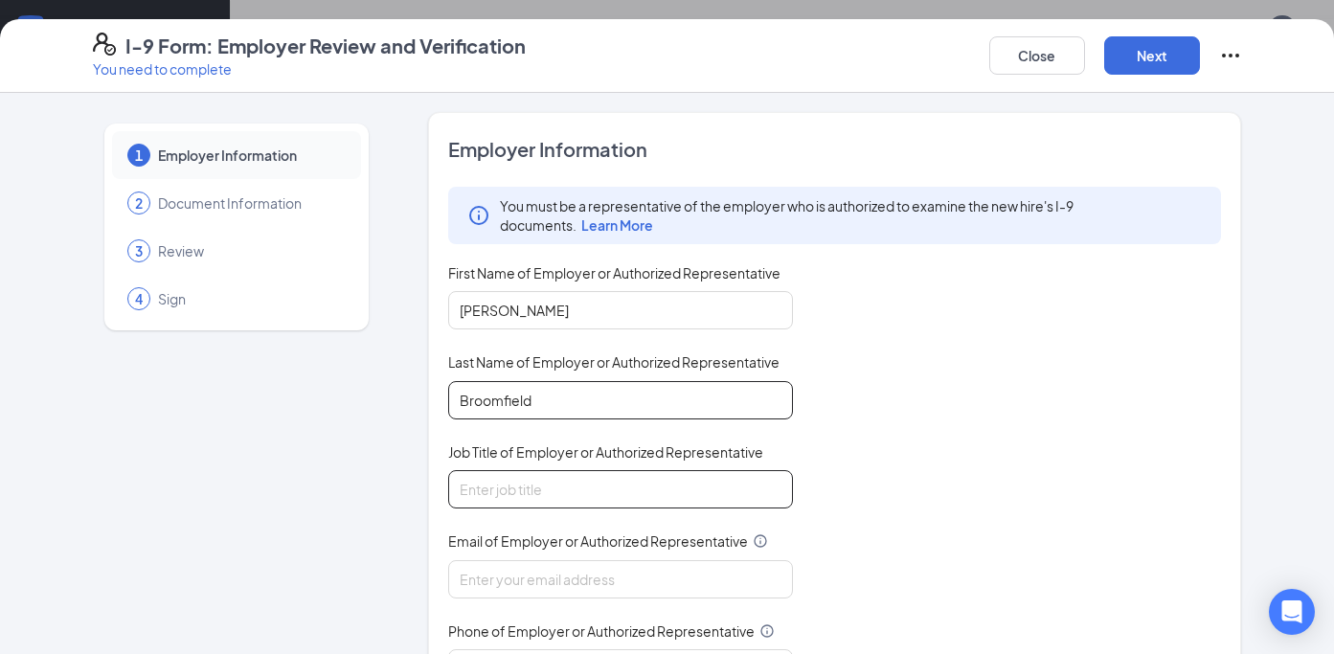
type input "Broomfield"
click at [555, 475] on input "Job Title of Employer or Authorized Representative" at bounding box center [620, 489] width 345 height 38
type input "HR"
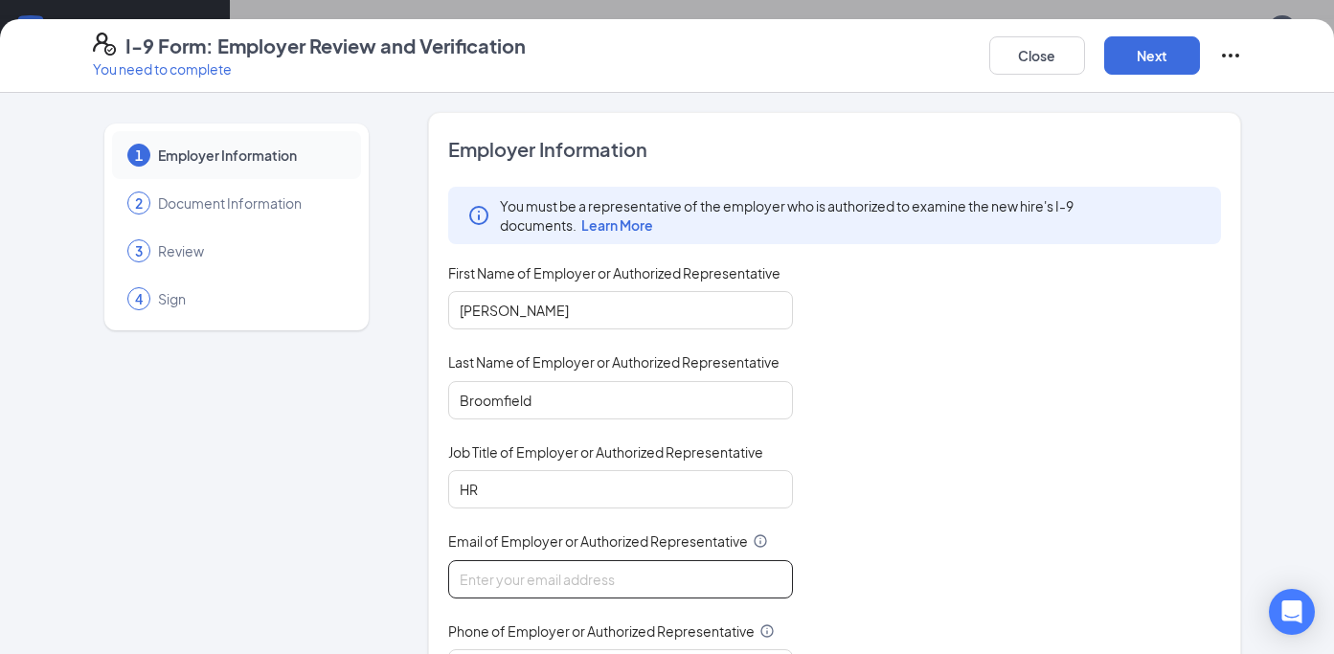
click at [556, 579] on input "Email of Employer or Authorized Representative" at bounding box center [620, 579] width 345 height 38
type input "[EMAIL_ADDRESS][DOMAIN_NAME]"
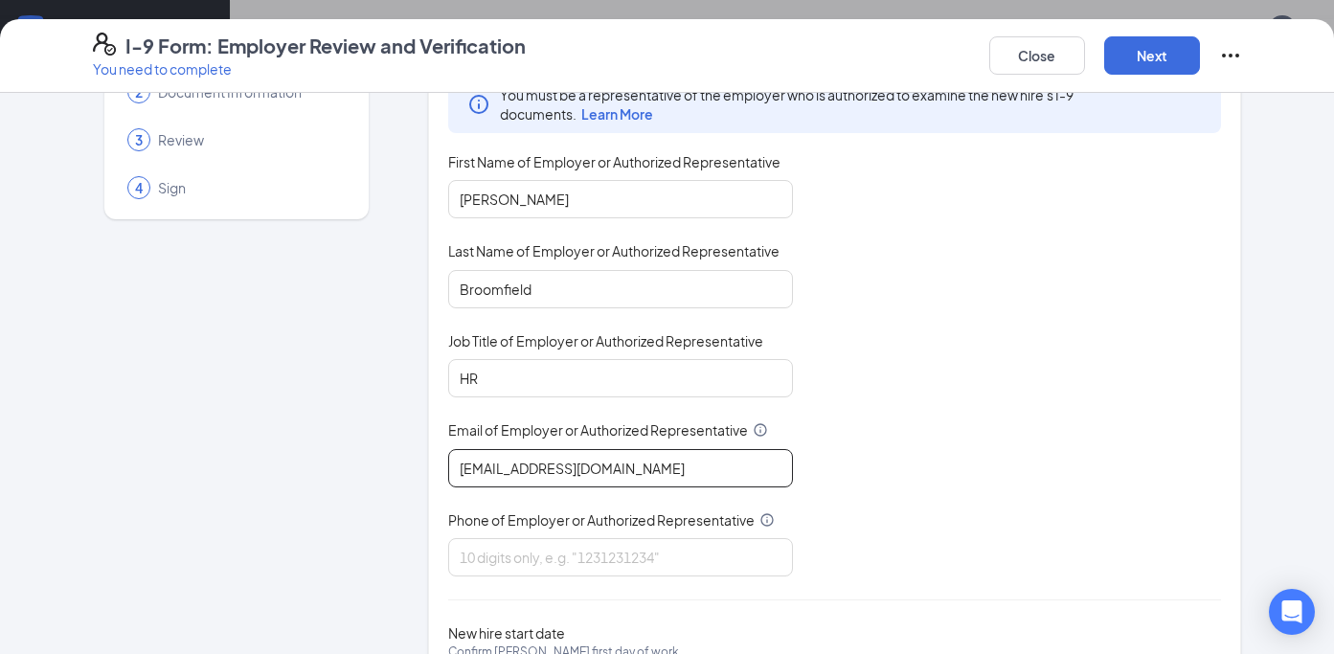
scroll to position [231, 0]
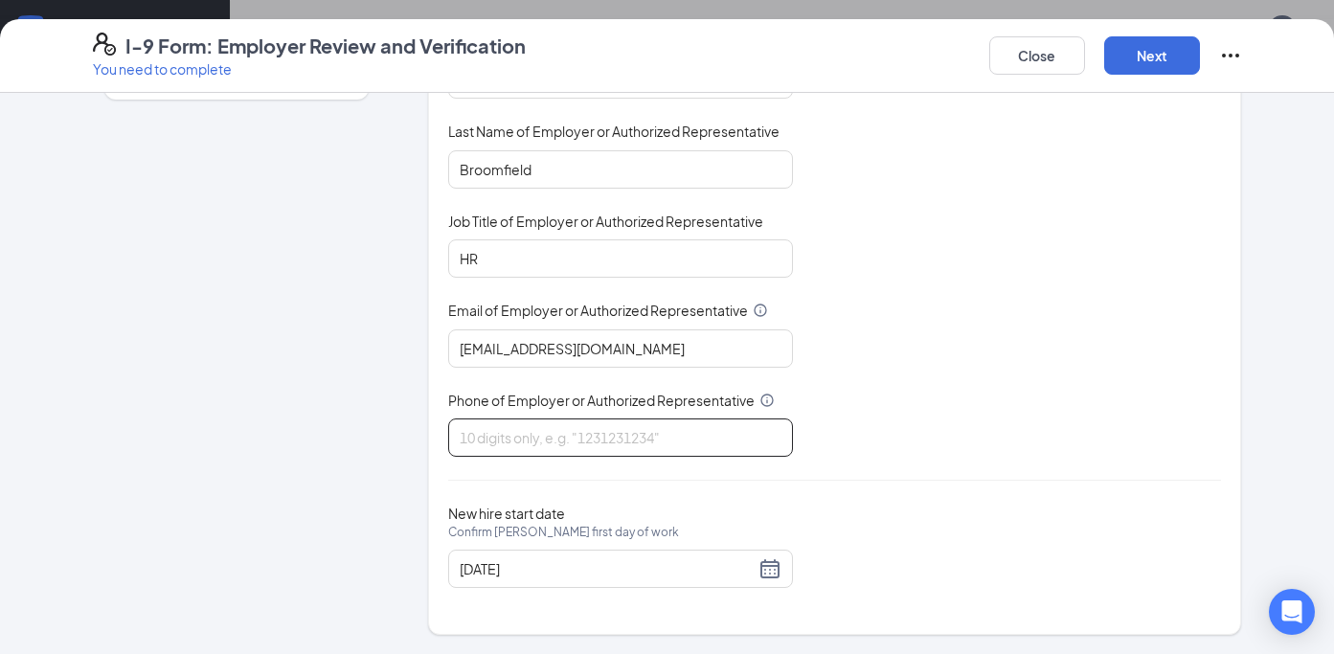
click at [567, 427] on input "Phone of Employer or Authorized Representative" at bounding box center [620, 438] width 345 height 38
type input "8325130575"
click at [1150, 58] on button "Next" at bounding box center [1152, 55] width 96 height 38
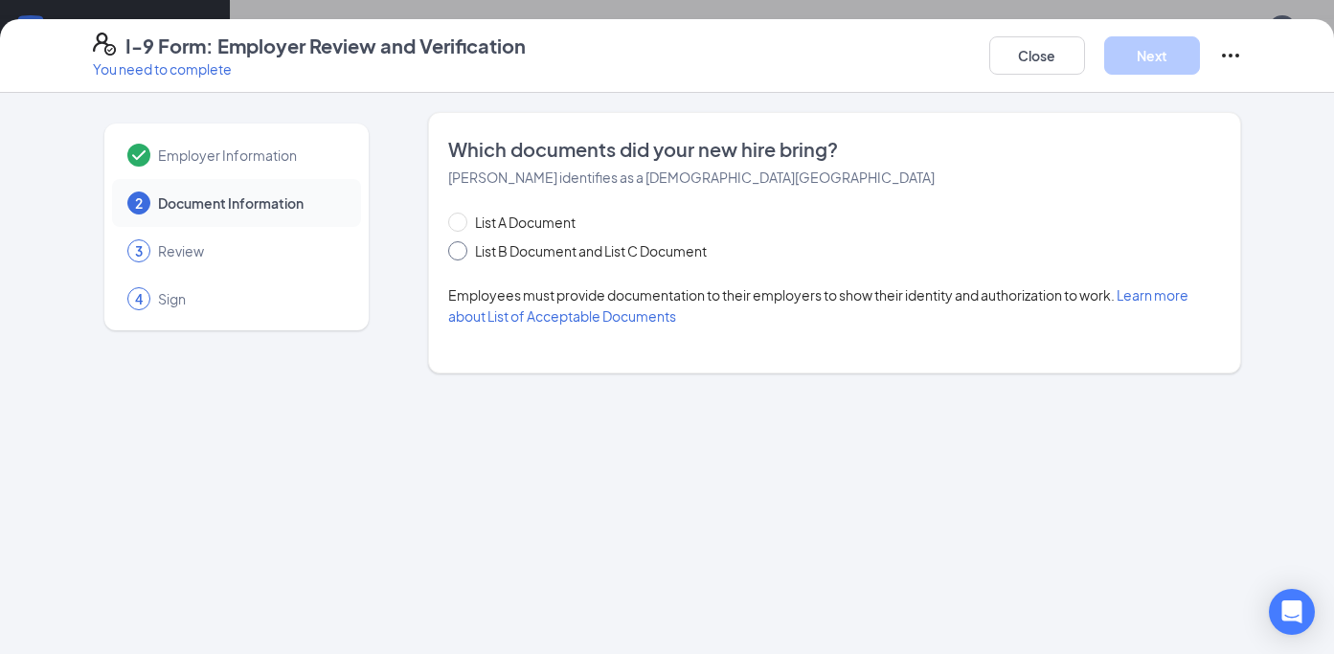
click at [559, 258] on span "List B Document and List C Document" at bounding box center [590, 250] width 247 height 21
click at [462, 255] on input "List B Document and List C Document" at bounding box center [454, 247] width 13 height 13
radio input "true"
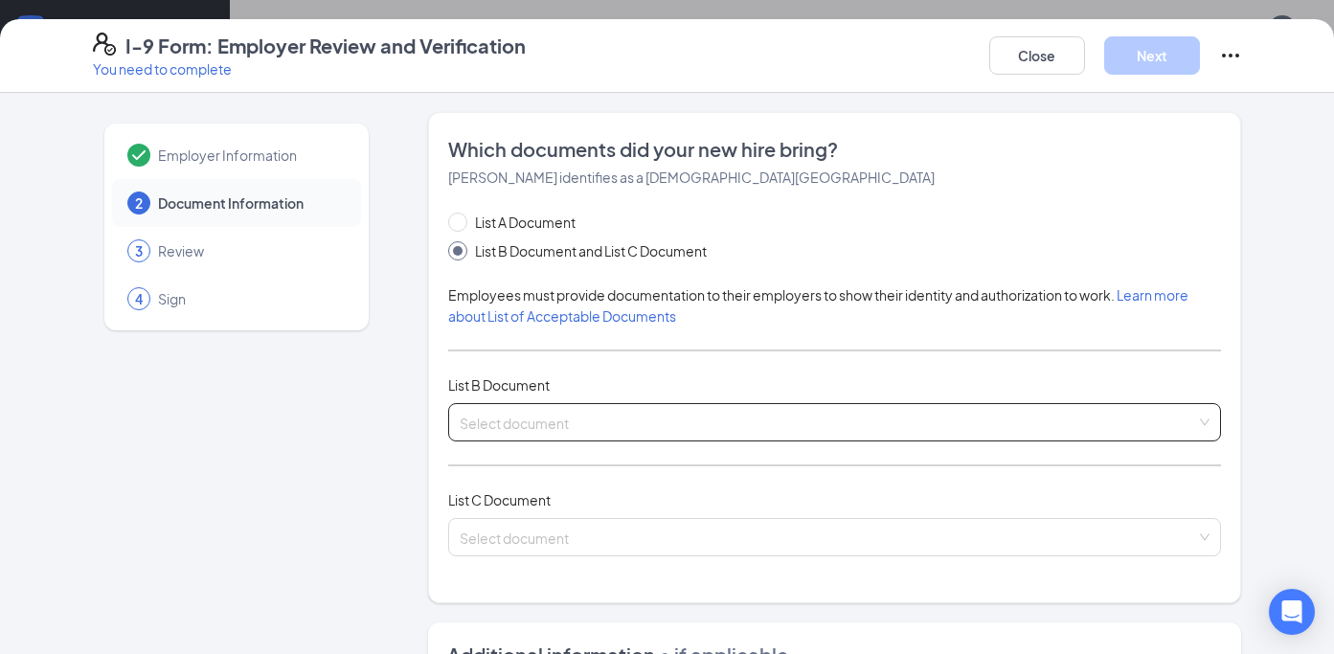
click at [534, 428] on input "search" at bounding box center [829, 418] width 738 height 29
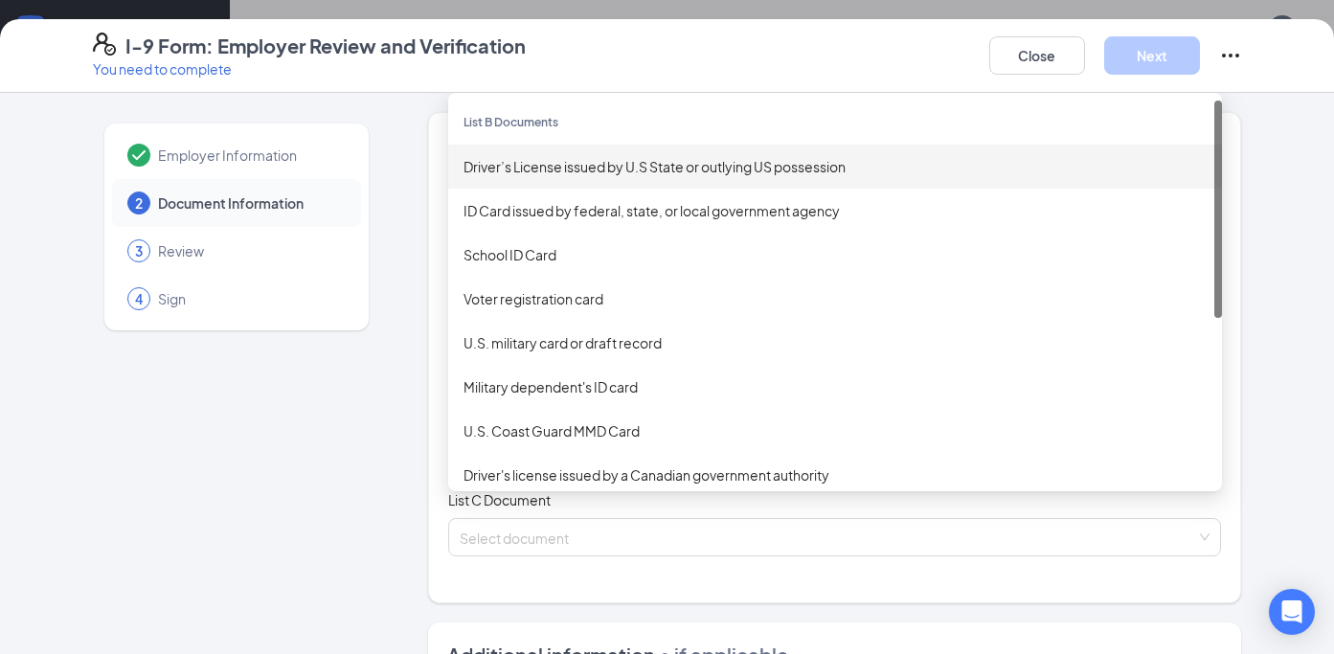
click at [591, 170] on div "Driver’s License issued by U.S State or outlying US possession" at bounding box center [835, 166] width 743 height 21
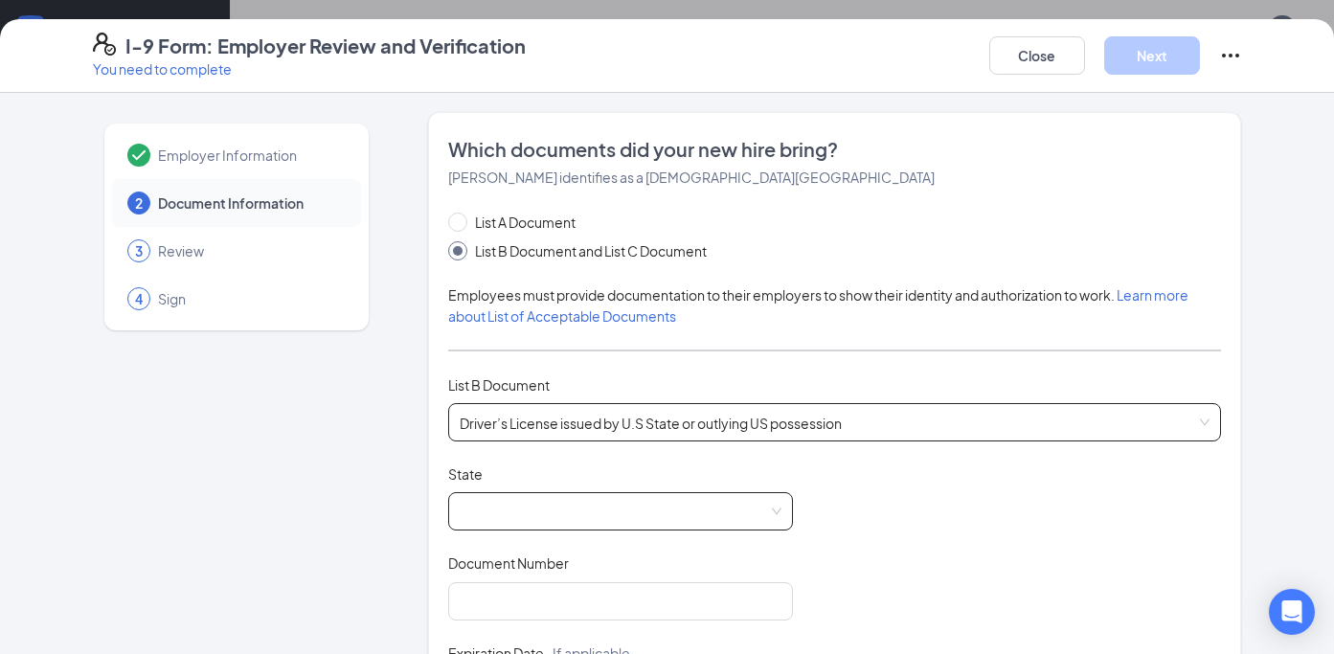
click at [464, 507] on span at bounding box center [621, 511] width 322 height 36
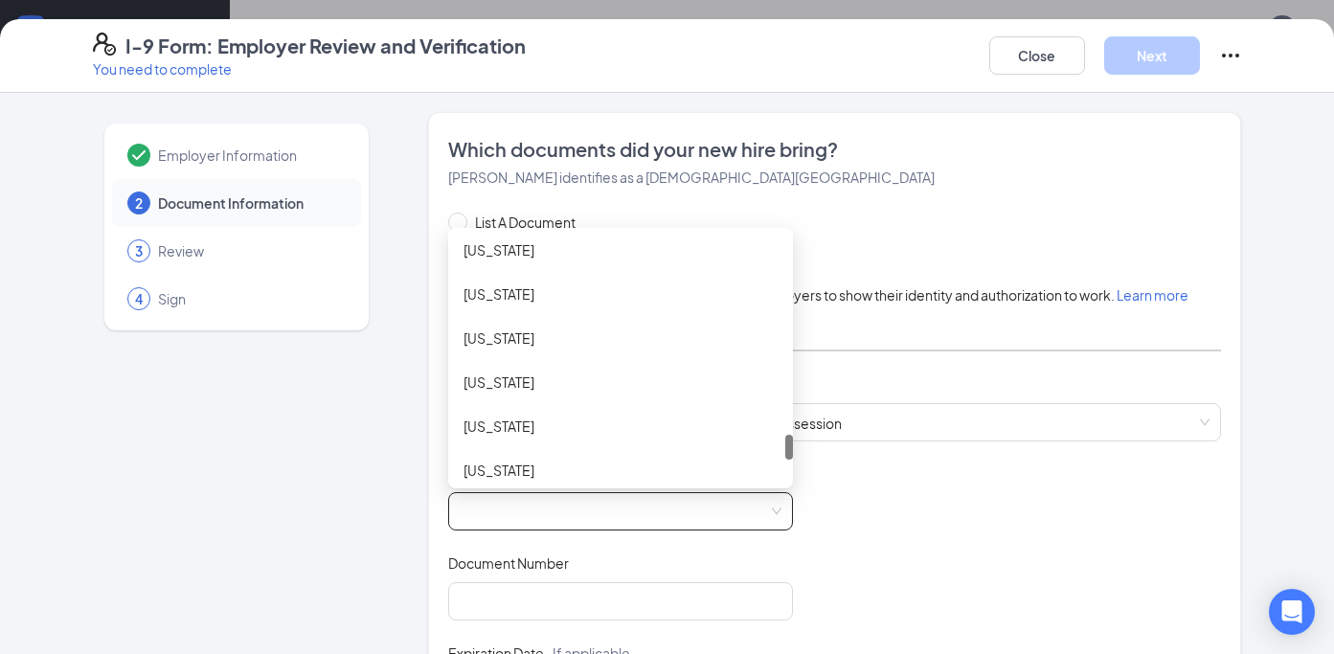
scroll to position [1949, 0]
click at [500, 376] on div "[US_STATE]" at bounding box center [621, 379] width 314 height 21
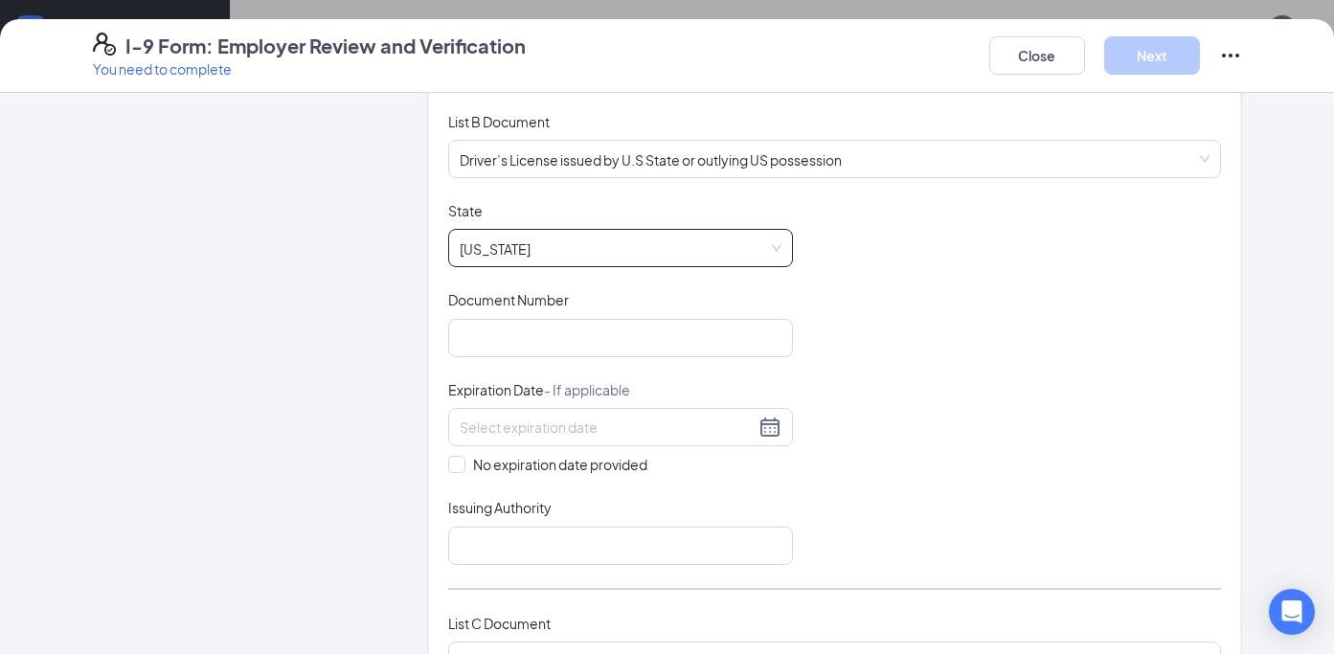
scroll to position [268, 0]
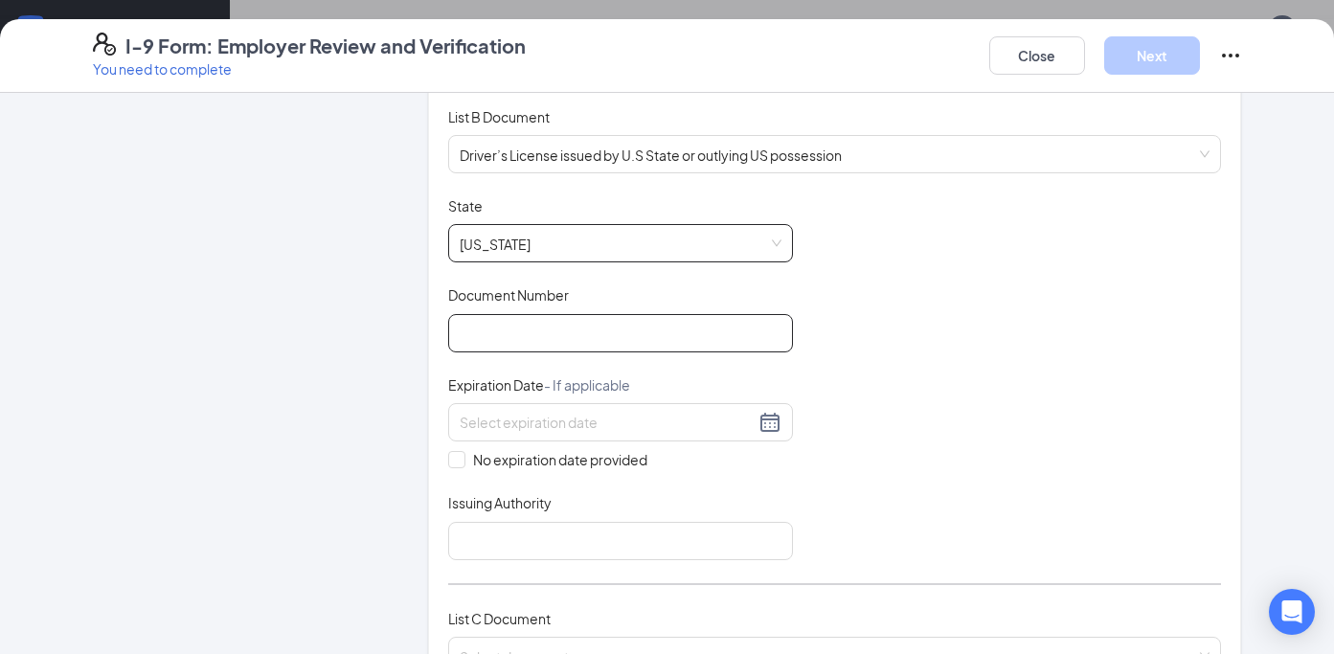
click at [478, 321] on input "Document Number" at bounding box center [620, 333] width 345 height 38
type input "40564232"
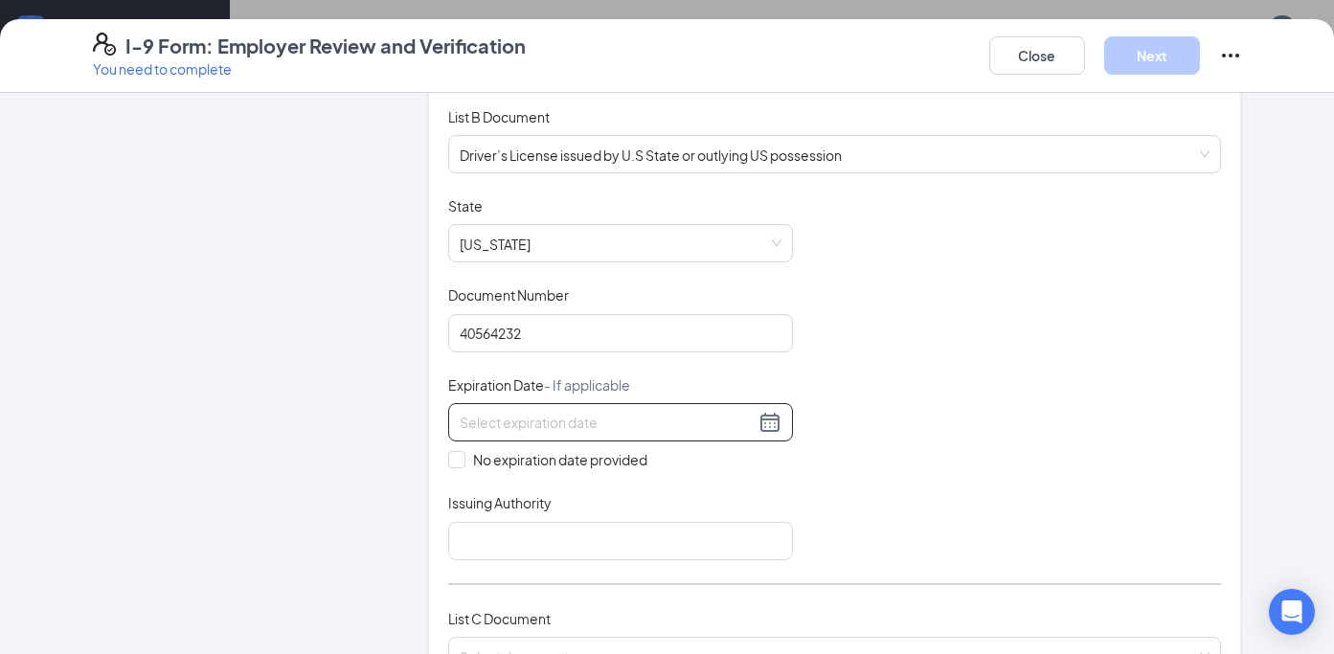
click at [538, 421] on input at bounding box center [607, 422] width 295 height 21
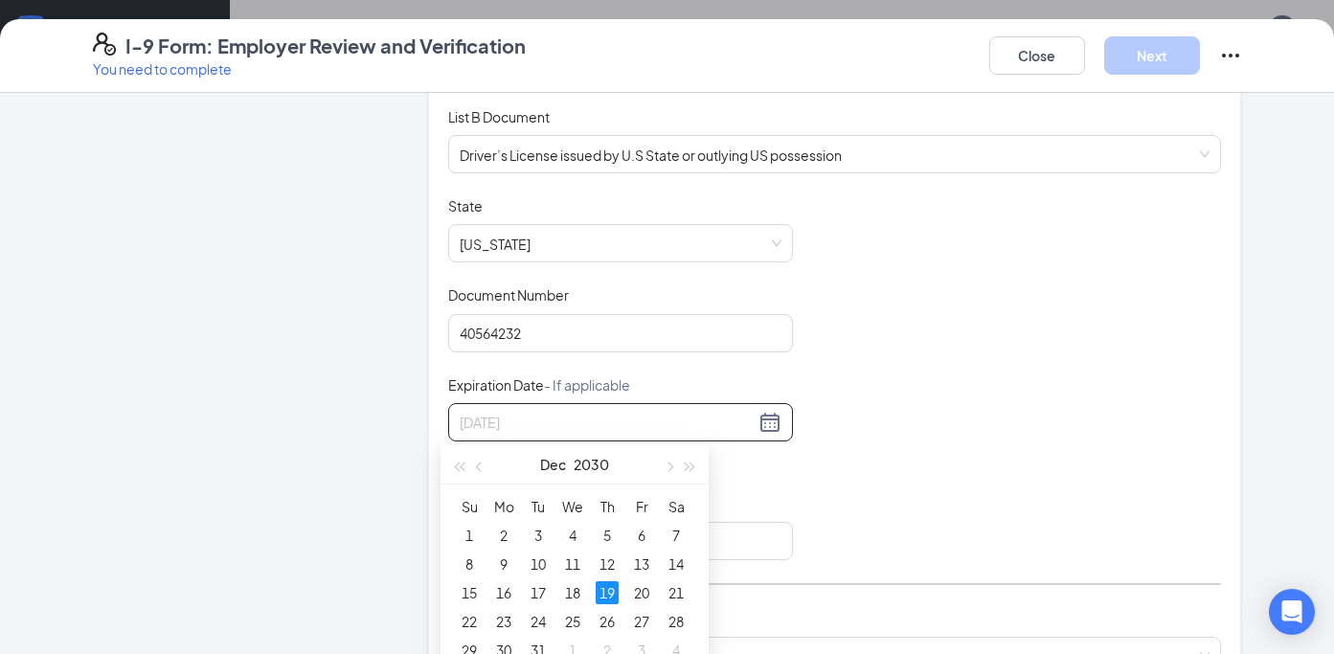
click at [609, 600] on div "19" at bounding box center [607, 592] width 23 height 23
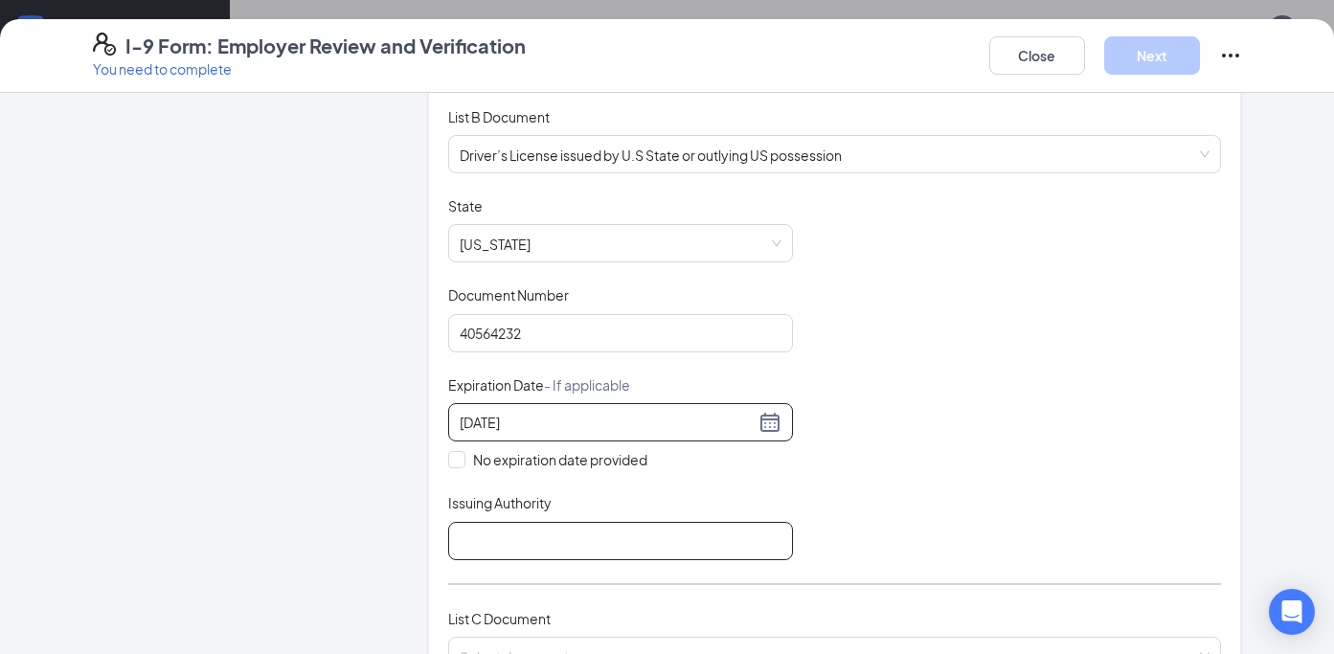
type input "[DATE]"
click at [534, 523] on input "Issuing Authority" at bounding box center [620, 541] width 345 height 38
type input "[US_STATE] Department of Motor Vehicles"
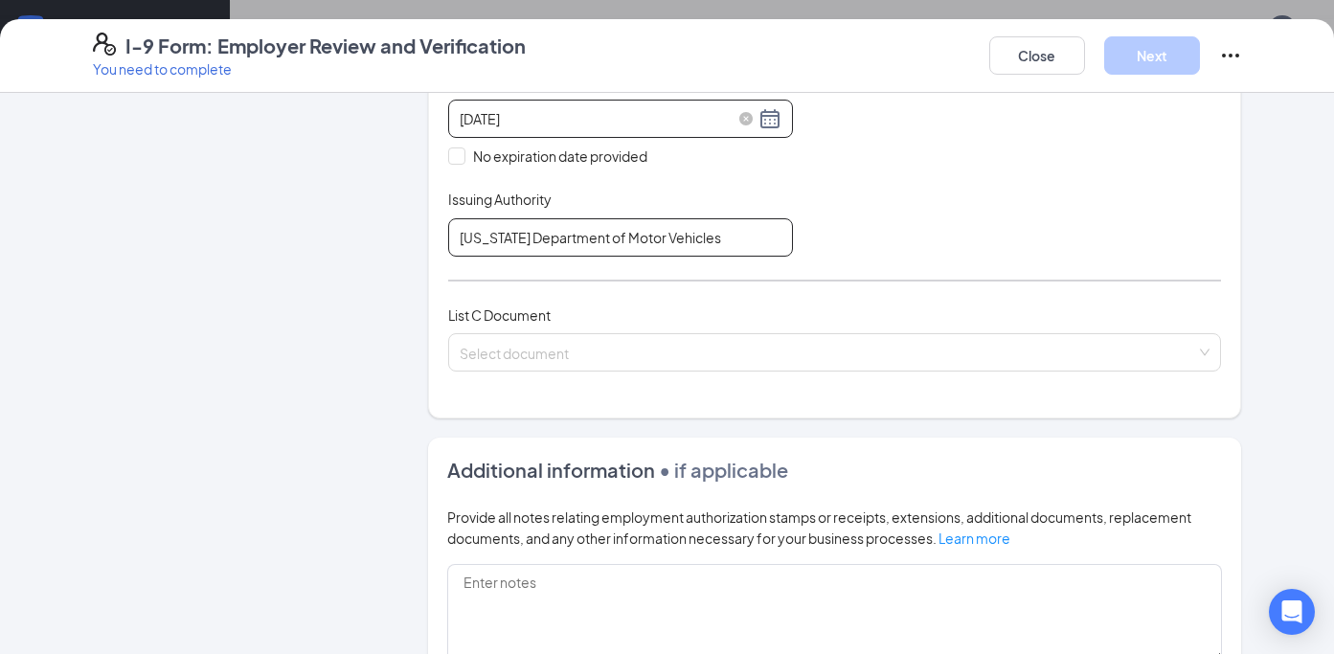
scroll to position [580, 0]
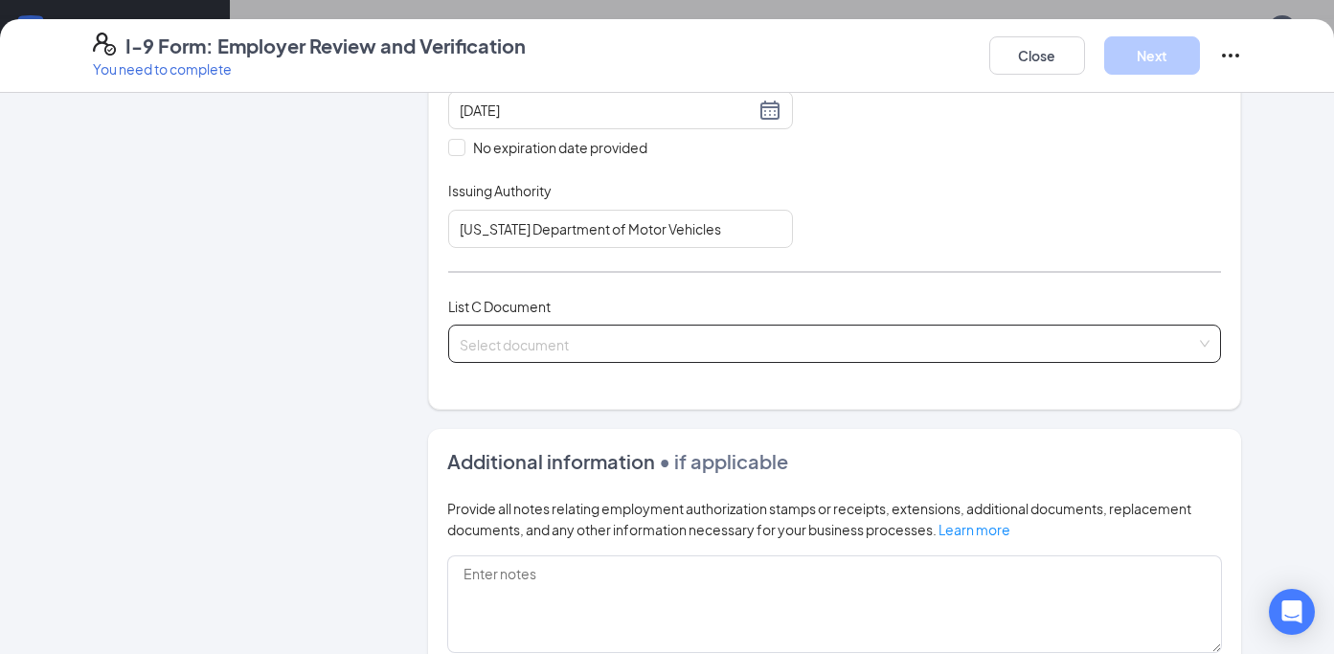
click at [461, 337] on input "search" at bounding box center [829, 340] width 738 height 29
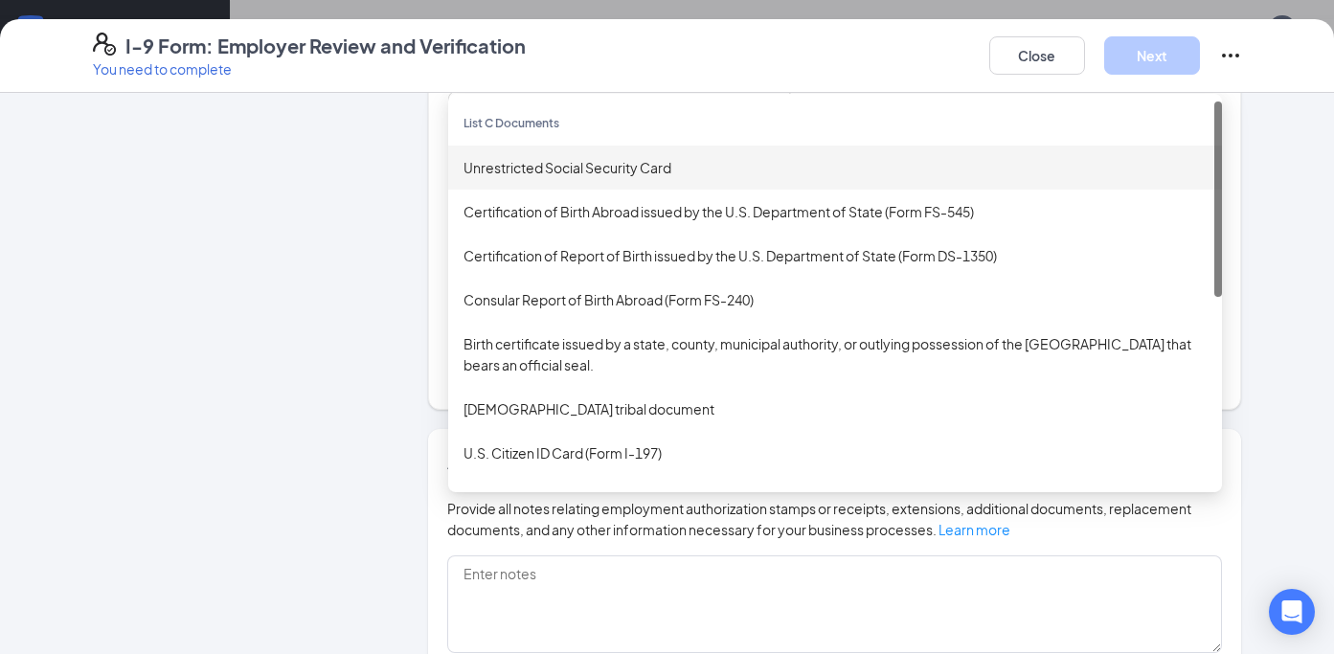
click at [488, 174] on div "Unrestricted Social Security Card" at bounding box center [835, 167] width 743 height 21
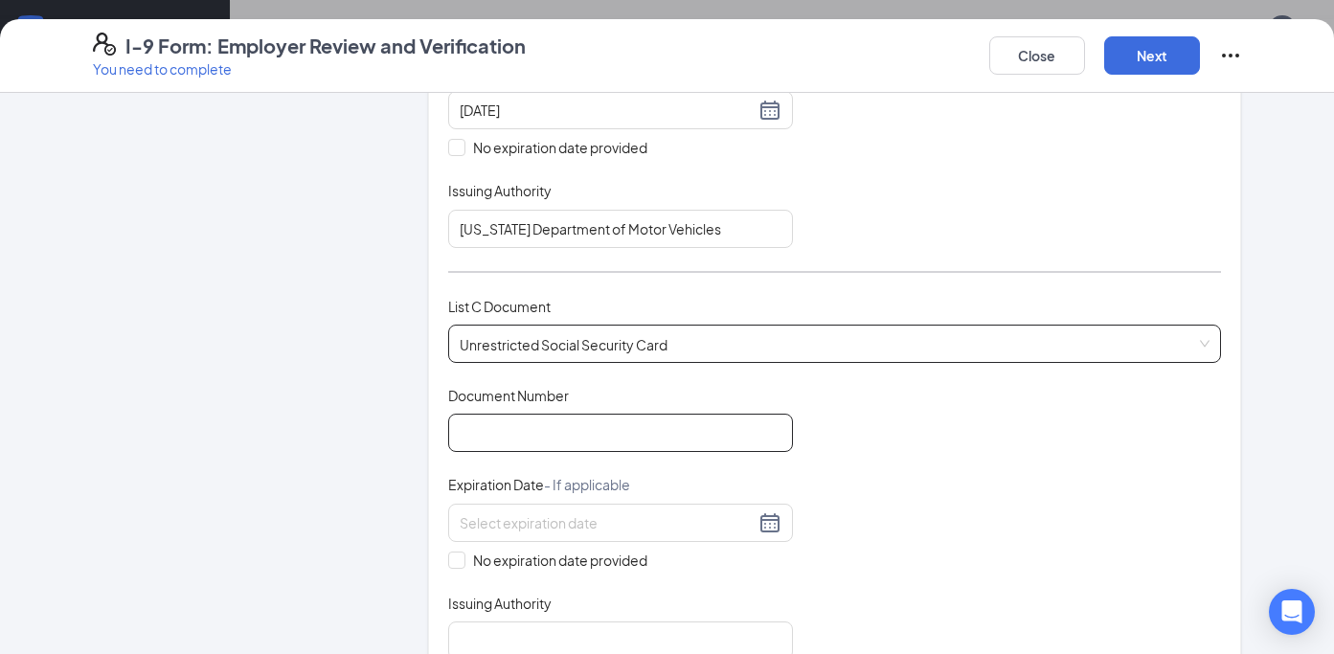
click at [478, 436] on input "Document Number" at bounding box center [620, 433] width 345 height 38
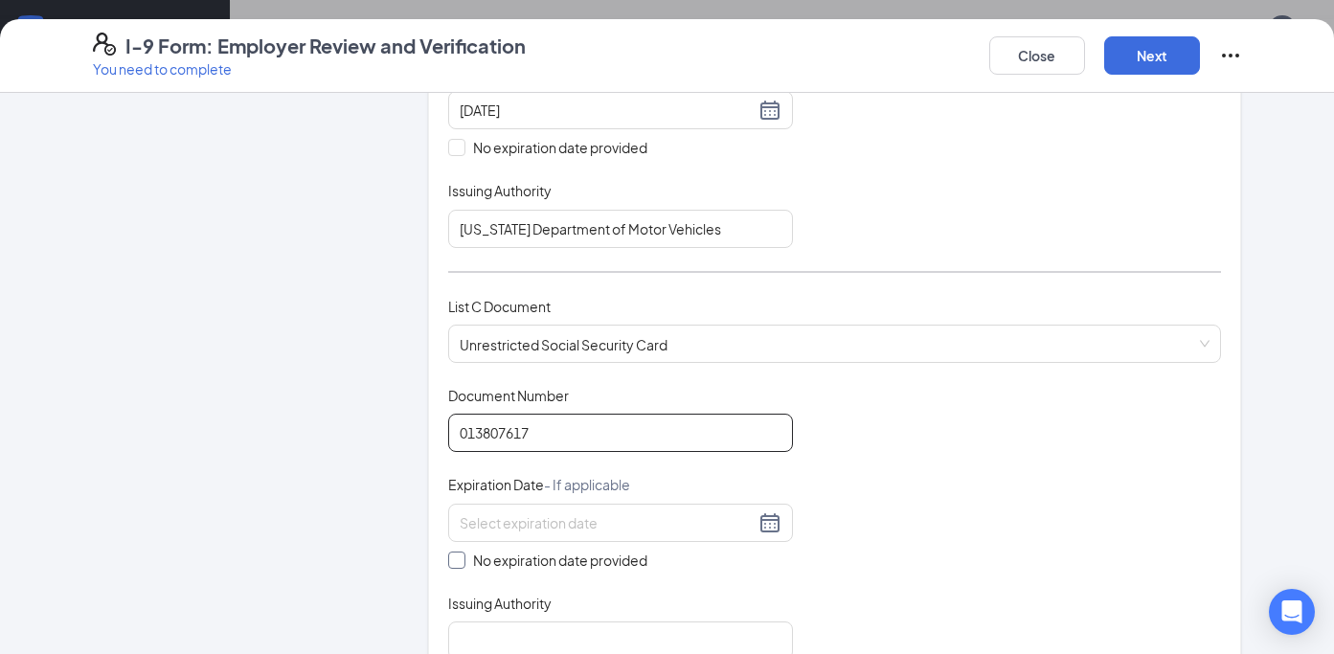
type input "013807617"
click at [448, 563] on input "No expiration date provided" at bounding box center [454, 558] width 13 height 13
checkbox input "true"
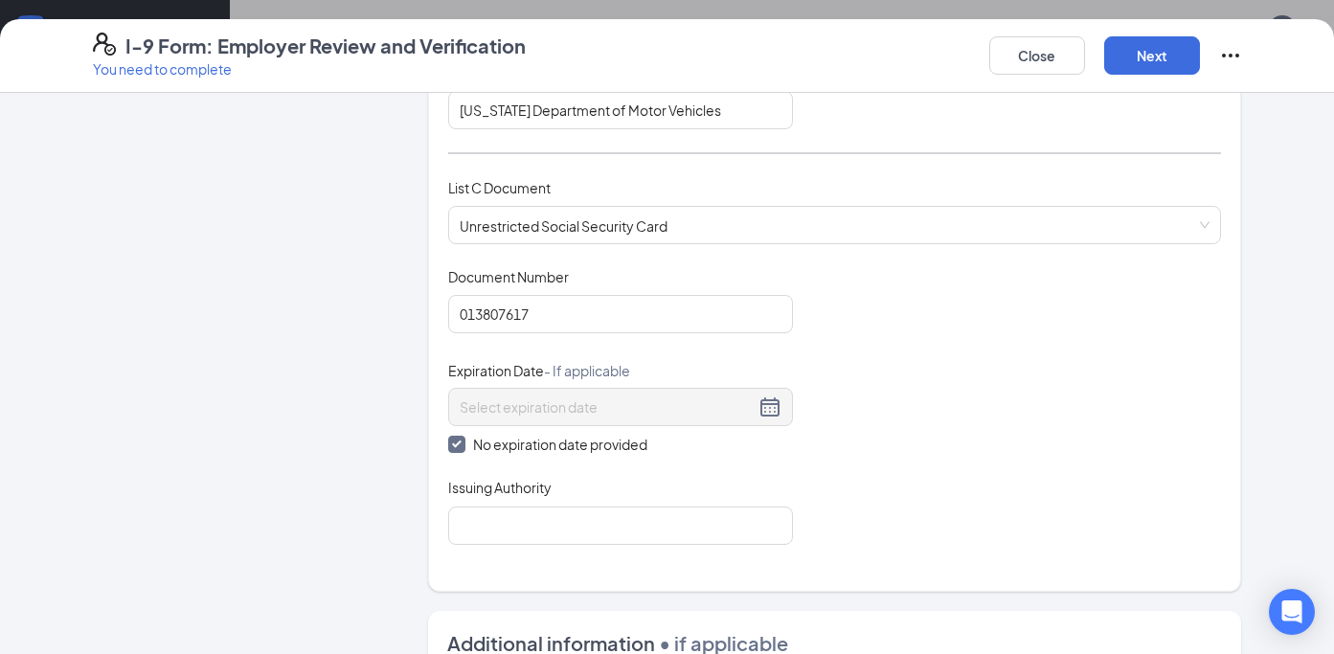
scroll to position [700, 0]
click at [535, 515] on input "Issuing Authority" at bounding box center [620, 525] width 345 height 38
type input "Social Security Administration"
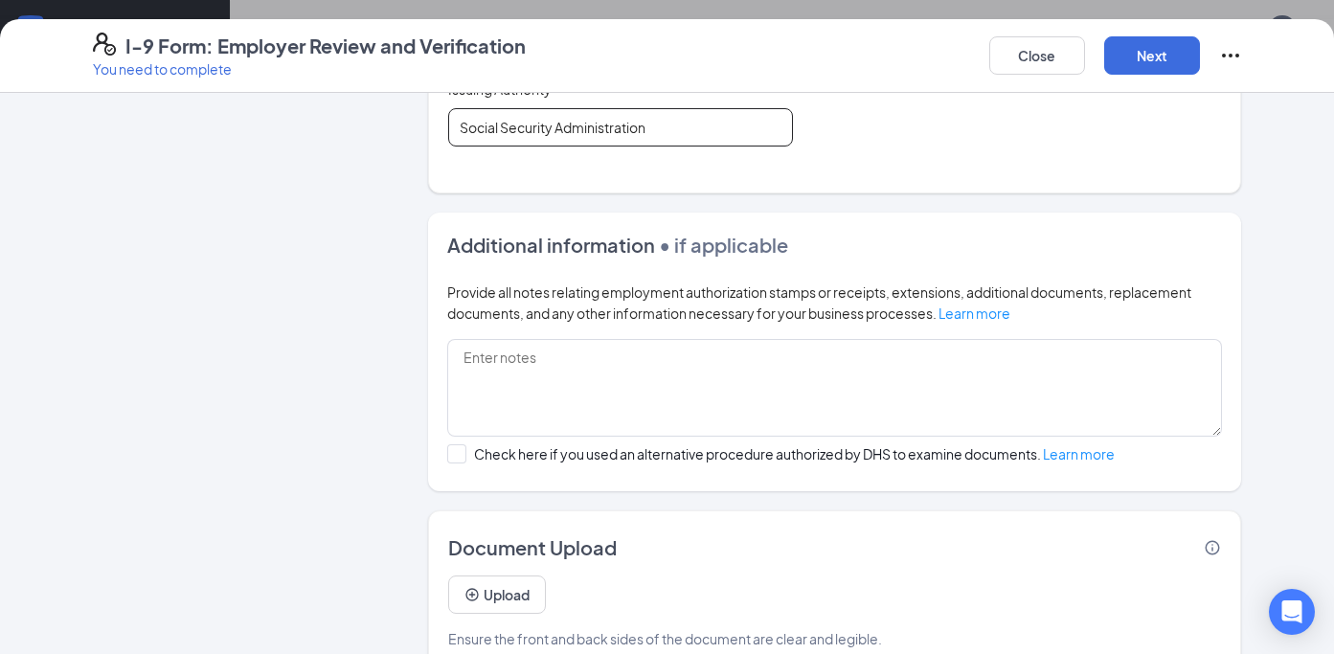
scroll to position [1109, 0]
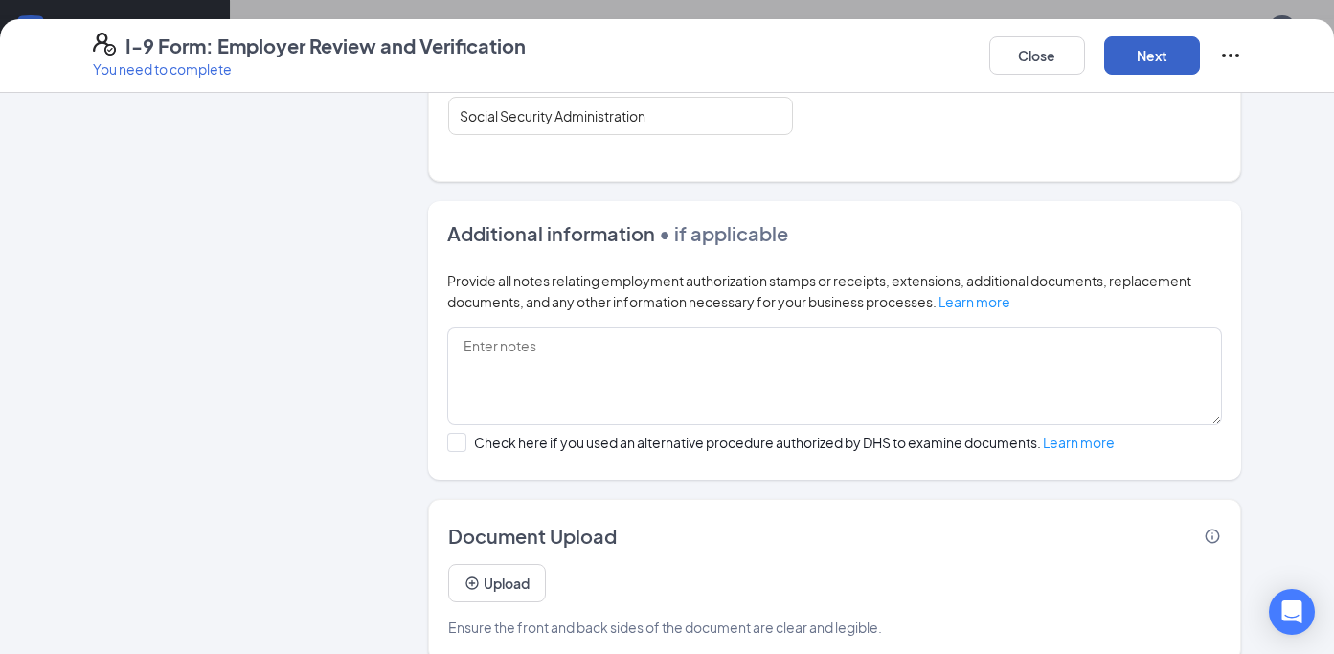
click at [1145, 48] on button "Next" at bounding box center [1152, 55] width 96 height 38
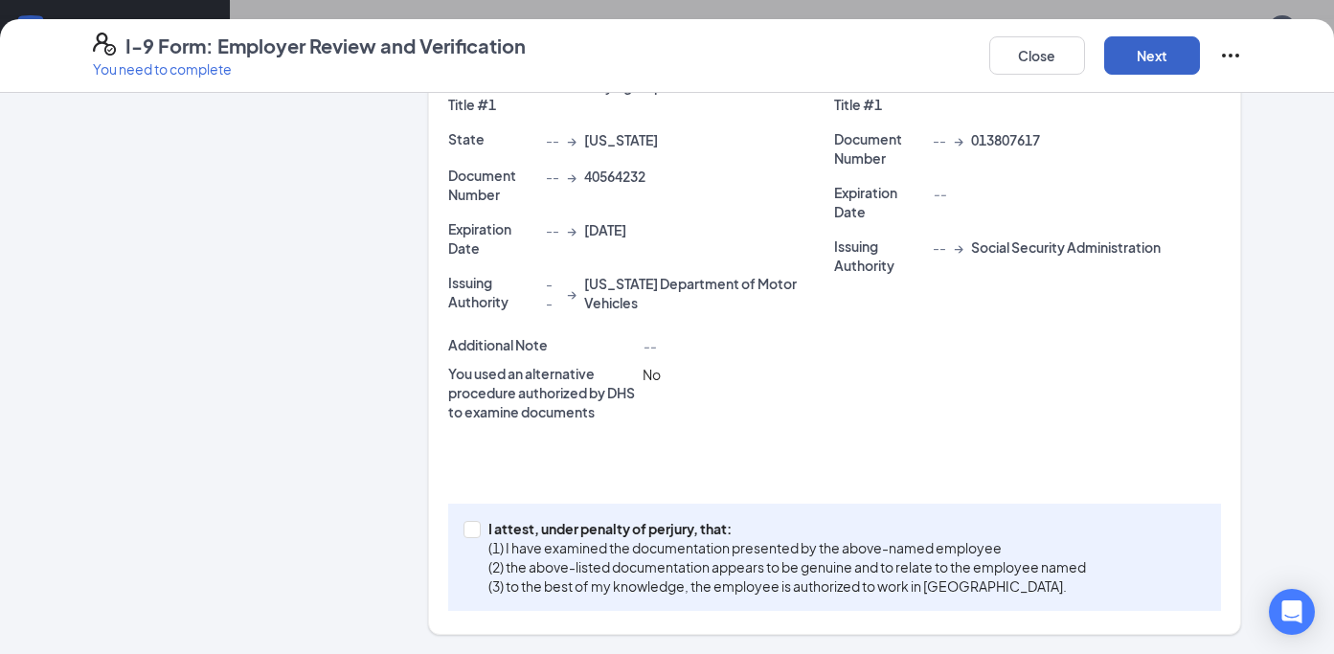
scroll to position [539, 0]
click at [464, 527] on input "I attest, under penalty of [PERSON_NAME], that: (1) I have examined the documen…" at bounding box center [470, 528] width 13 height 13
checkbox input "true"
click at [1120, 65] on button "Next" at bounding box center [1152, 55] width 96 height 38
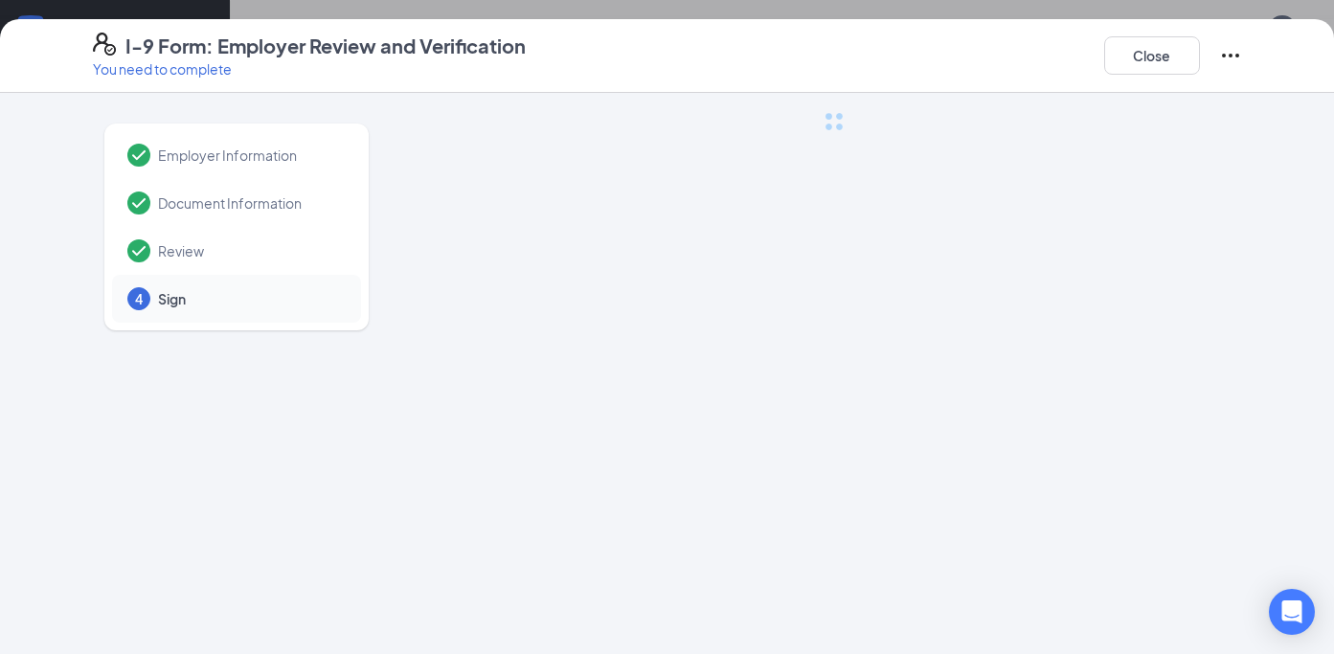
scroll to position [0, 0]
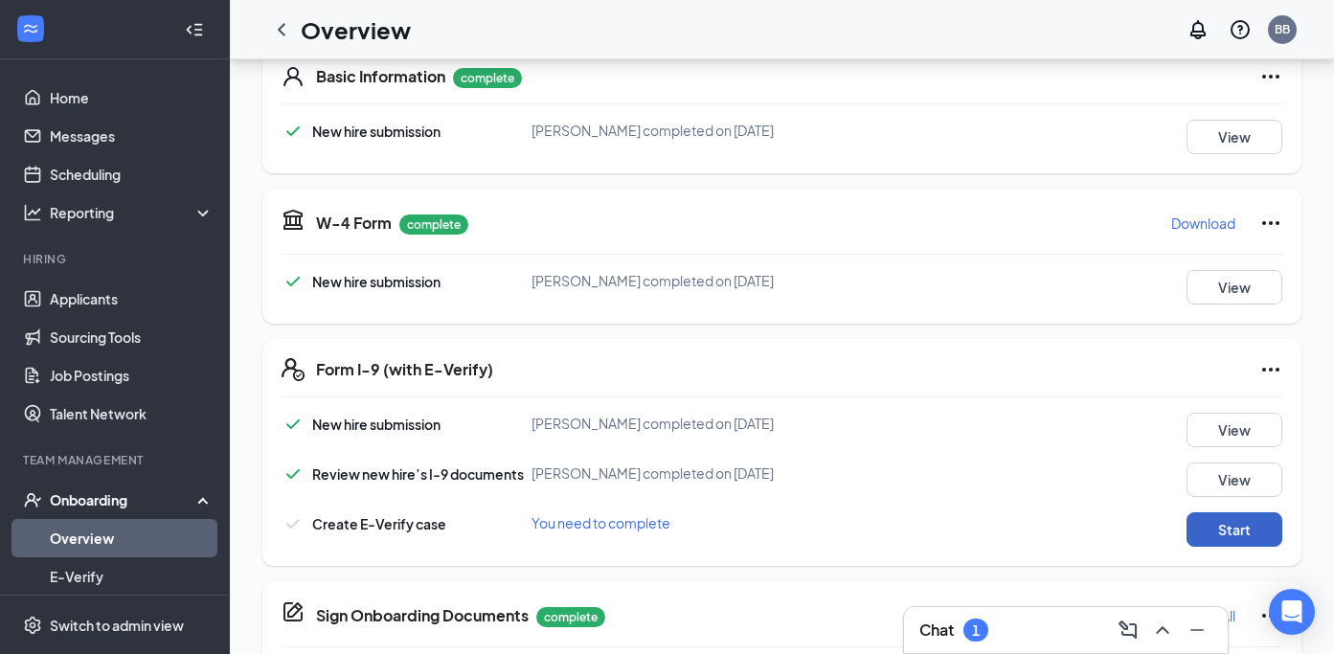
click at [1225, 522] on button "Start" at bounding box center [1235, 529] width 96 height 34
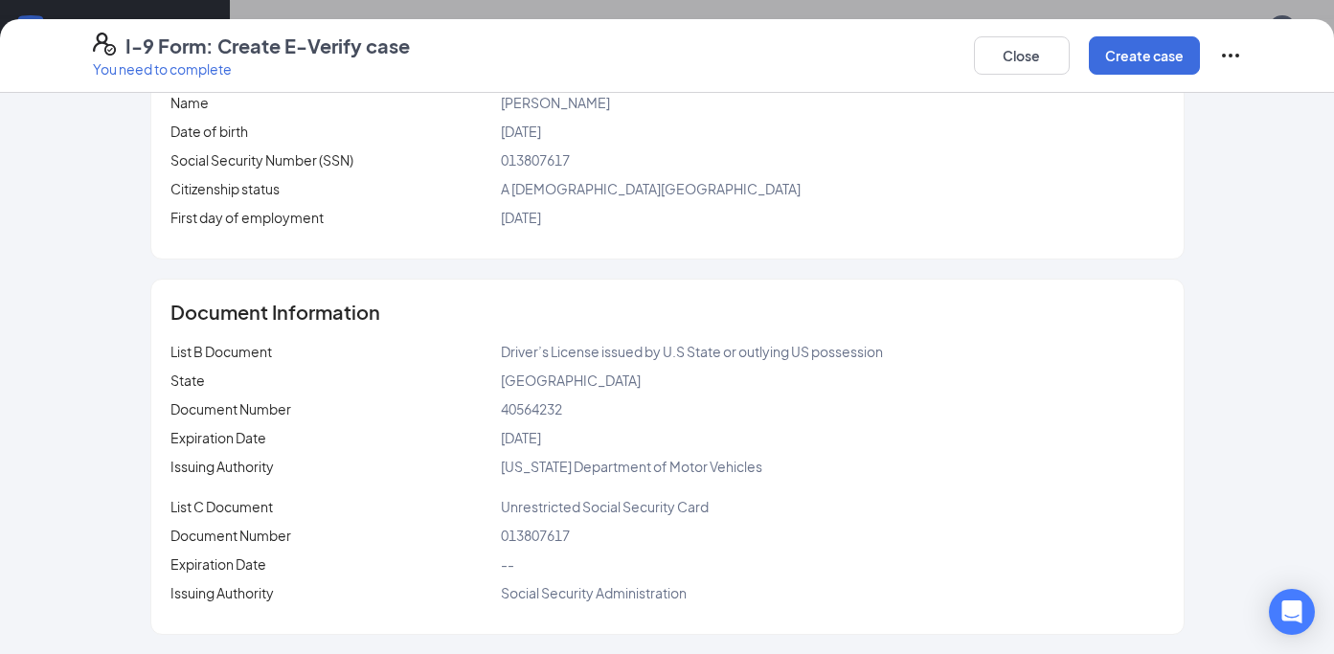
scroll to position [810, 0]
click at [1124, 69] on button "Create case" at bounding box center [1144, 55] width 111 height 38
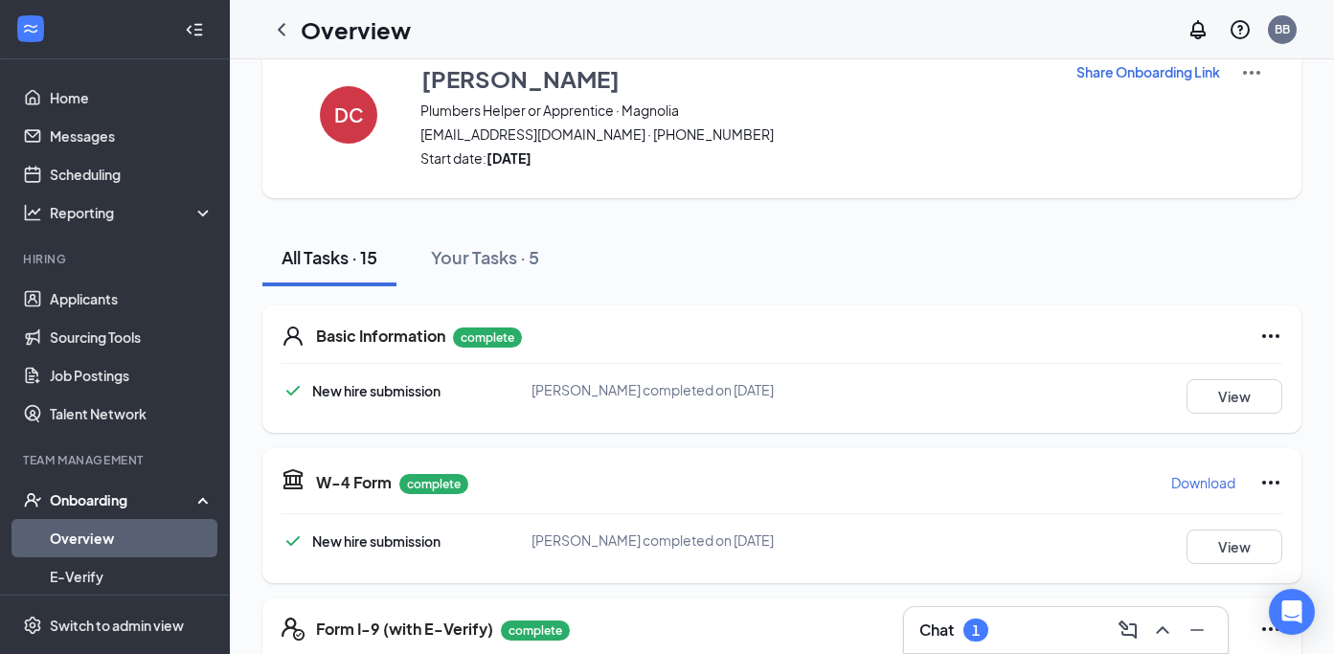
scroll to position [0, 0]
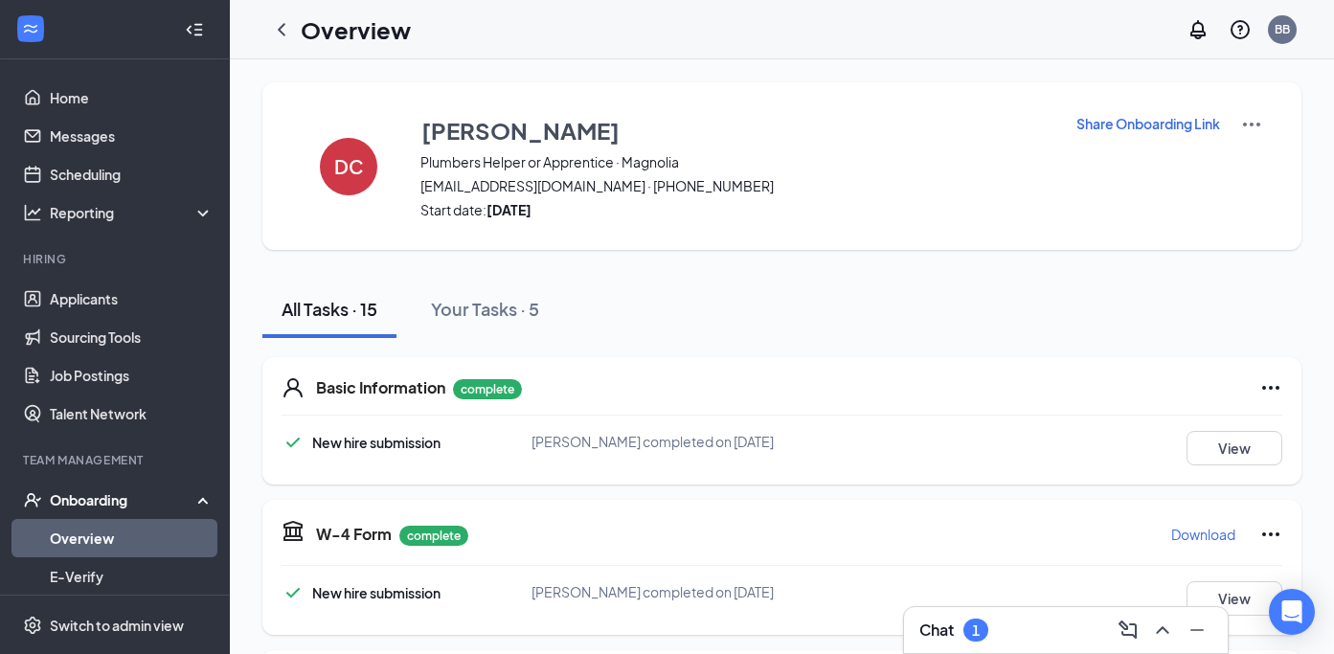
click at [932, 639] on h3 "Chat" at bounding box center [937, 630] width 34 height 21
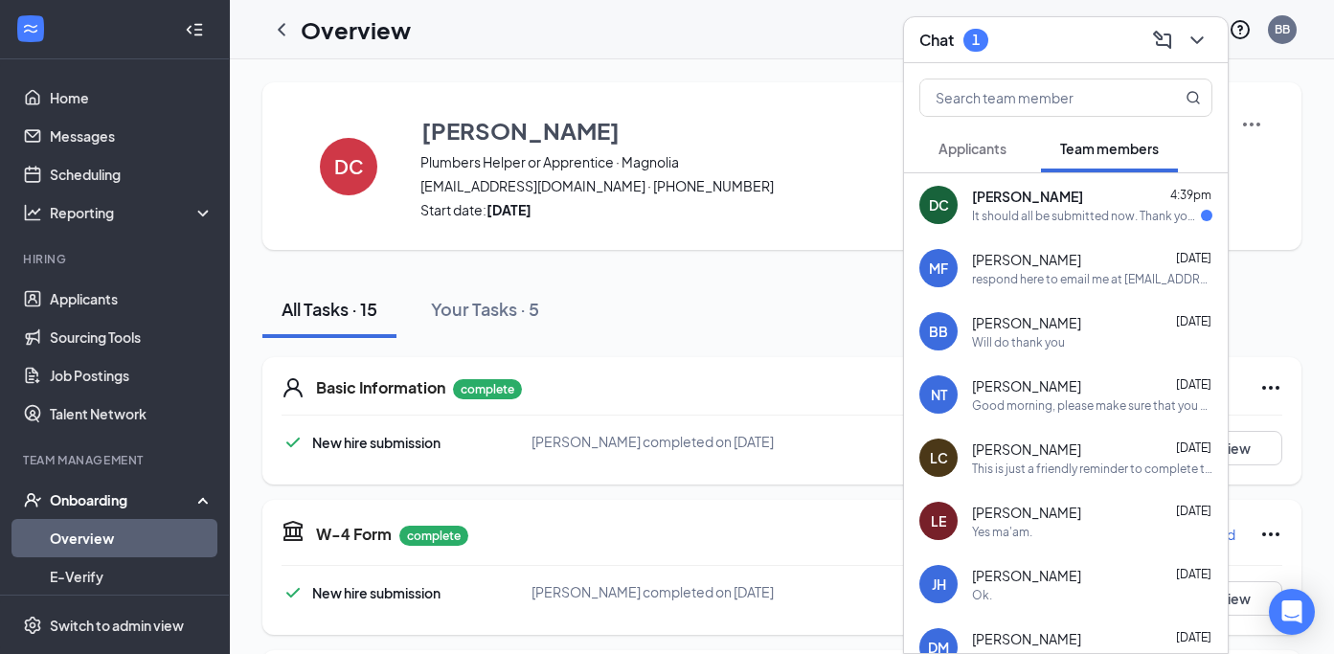
click at [1046, 227] on div "DC [PERSON_NAME] 4:39pm It should all be submitted now. Thank you, and enjoy of…" at bounding box center [1066, 204] width 324 height 63
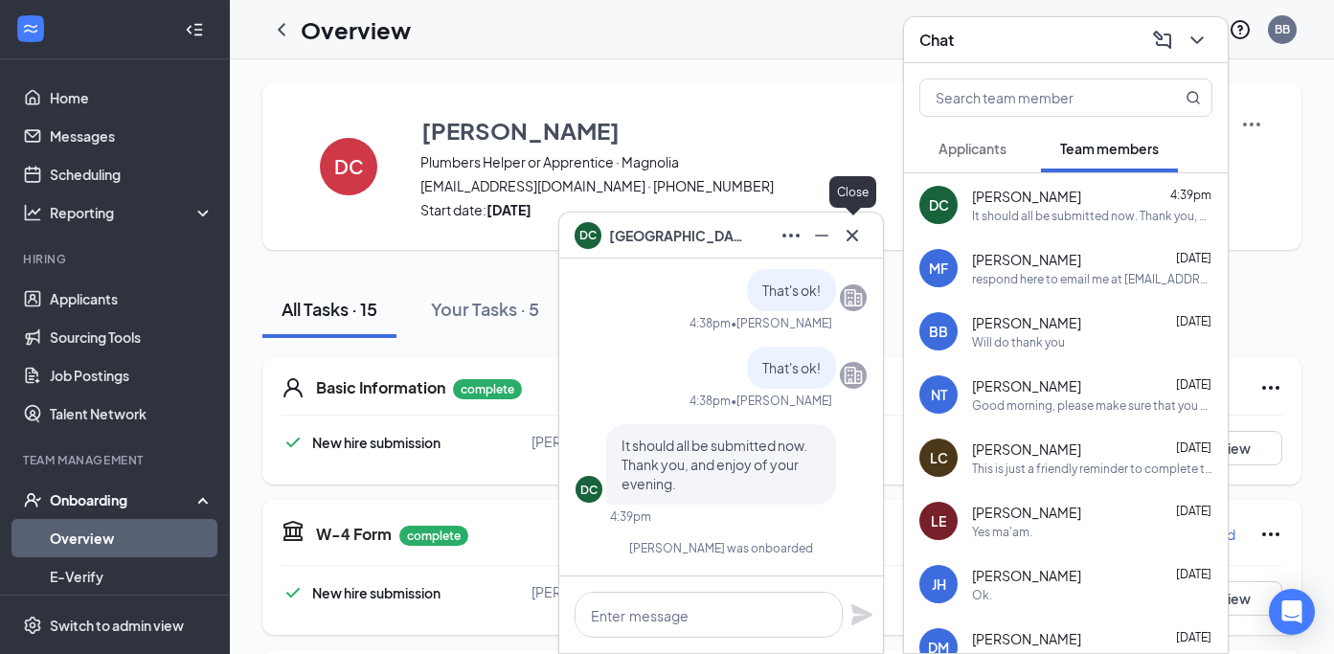
click at [848, 220] on div at bounding box center [852, 235] width 31 height 31
click at [852, 235] on icon "Cross" at bounding box center [852, 234] width 11 height 11
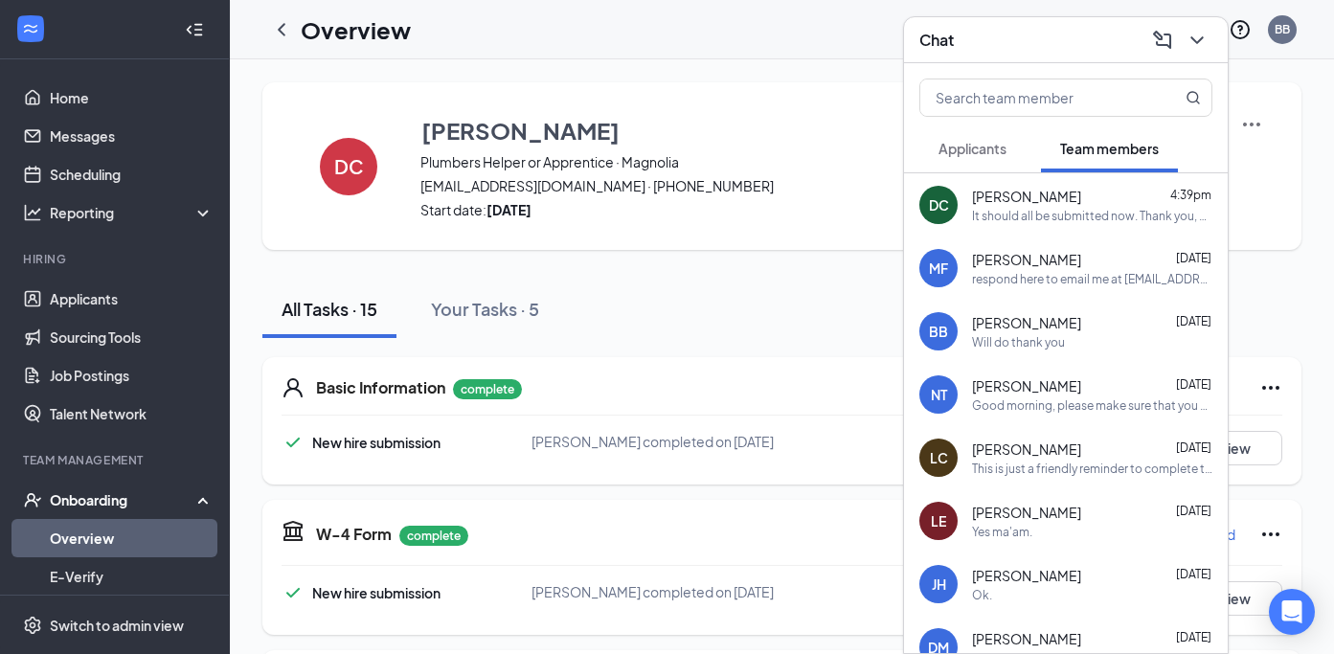
click at [1076, 208] on div "It should all be submitted now. Thank you, and enjoy of your evening." at bounding box center [1092, 216] width 240 height 16
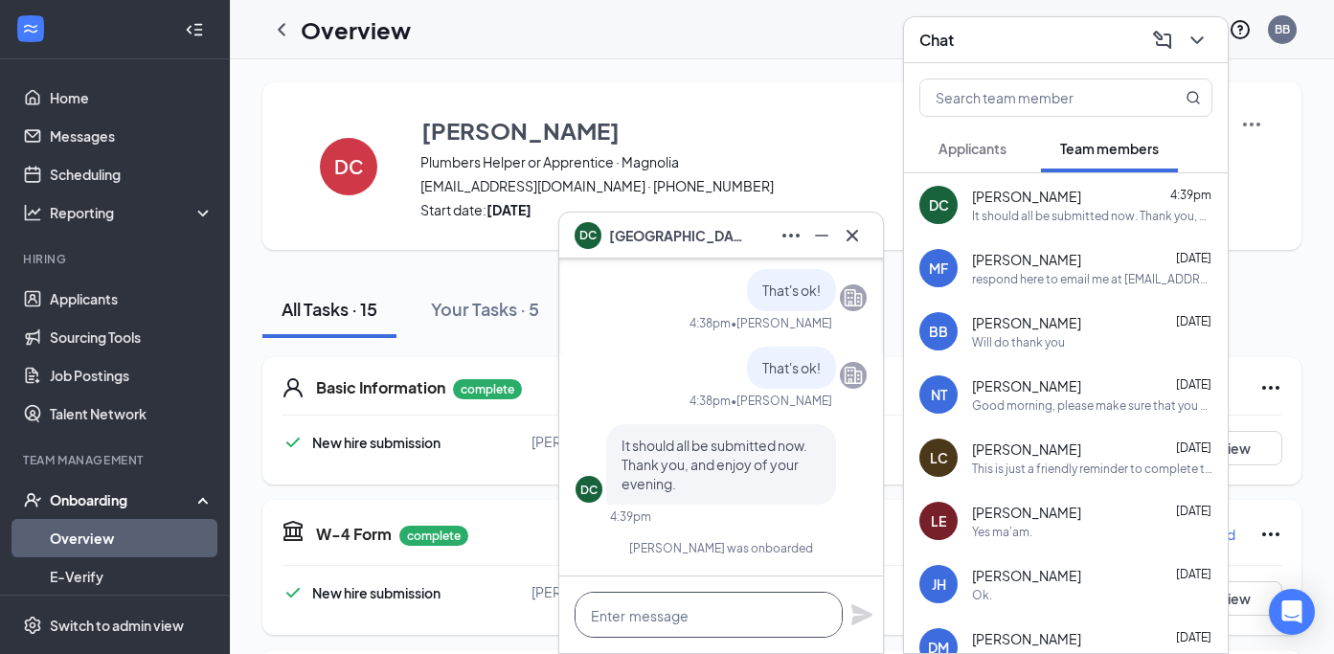
click at [592, 618] on textarea at bounding box center [709, 615] width 268 height 46
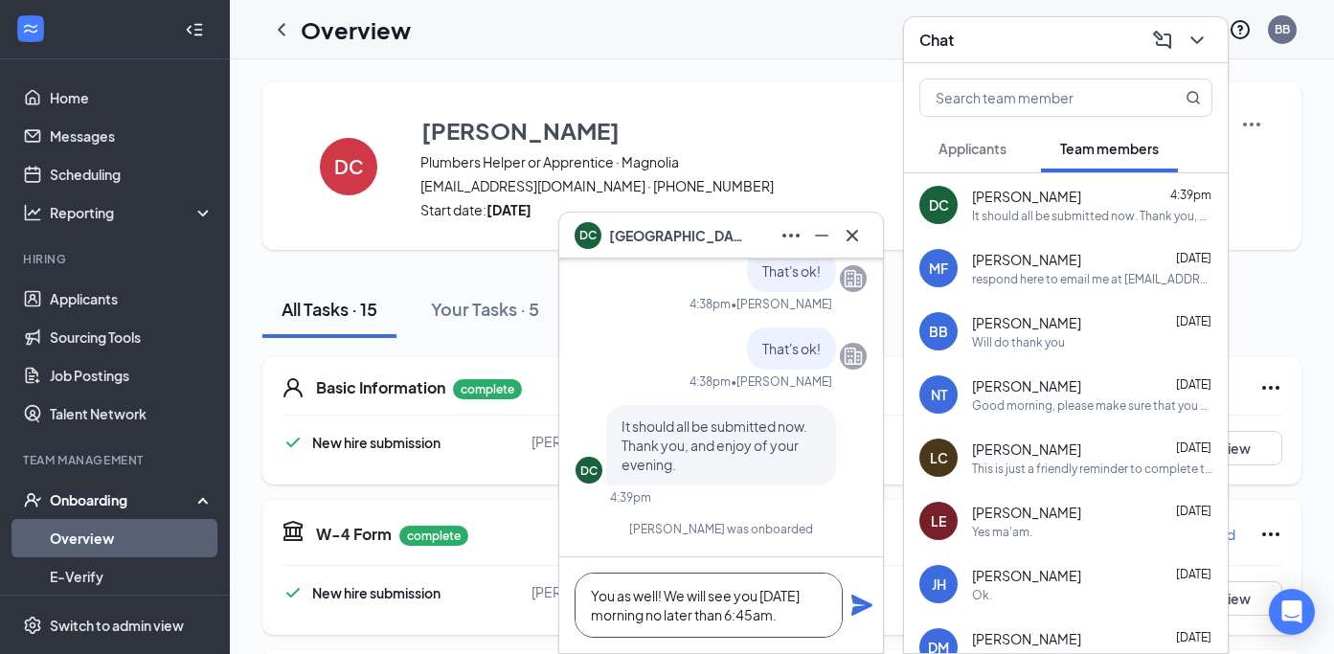
type textarea "You as well! We will see you [DATE] morning no later than 6:45am."
click at [856, 605] on icon "Plane" at bounding box center [862, 605] width 23 height 23
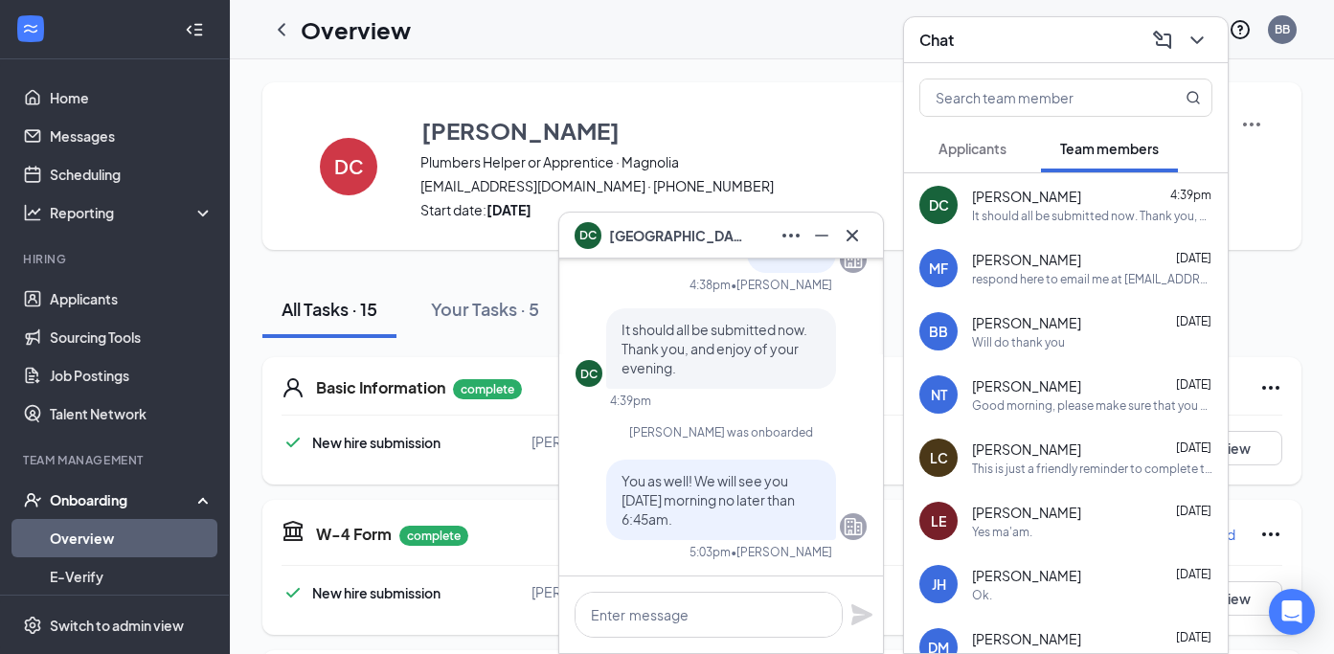
scroll to position [0, 0]
click at [856, 232] on icon "Cross" at bounding box center [852, 234] width 11 height 11
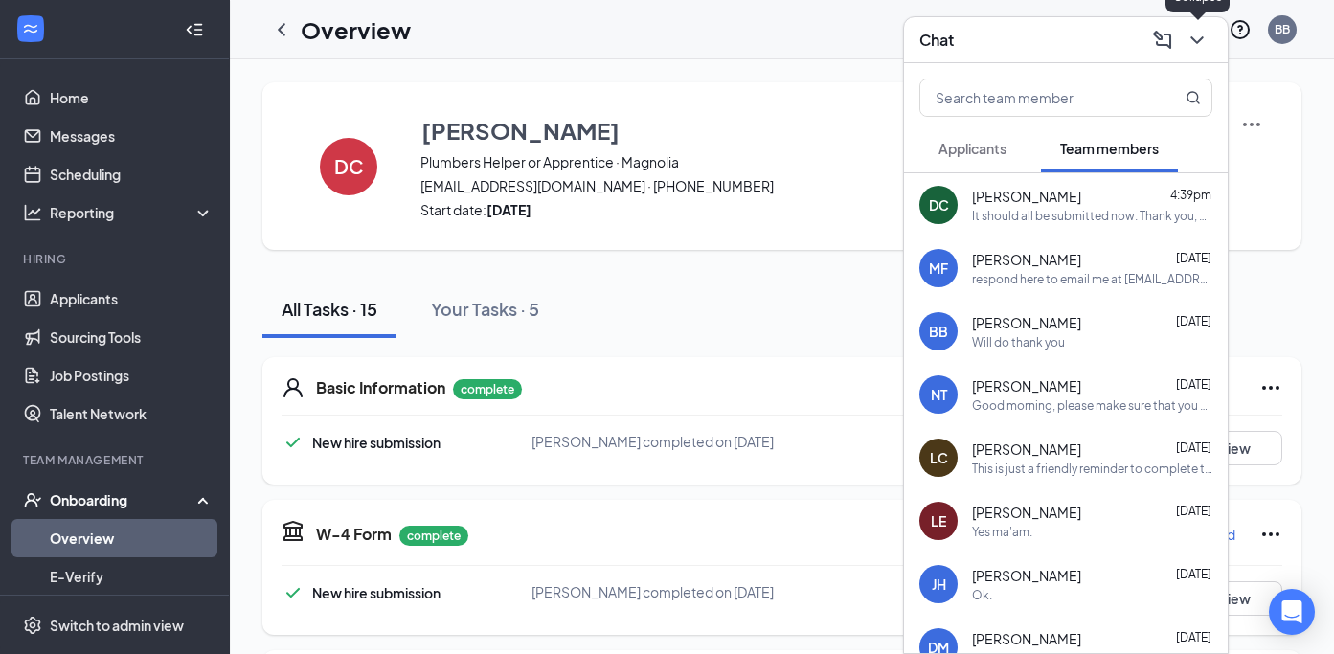
click at [1202, 38] on icon "ChevronDown" at bounding box center [1197, 40] width 12 height 8
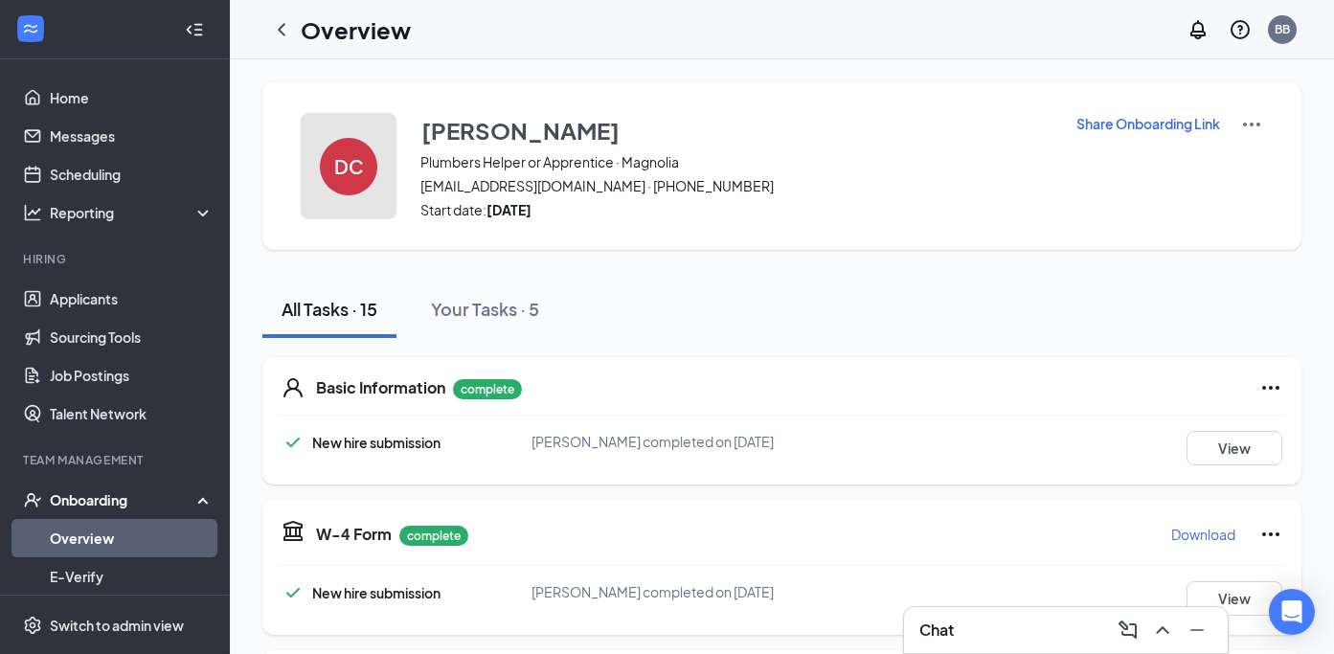
click at [334, 160] on h4 "DC" at bounding box center [349, 166] width 30 height 13
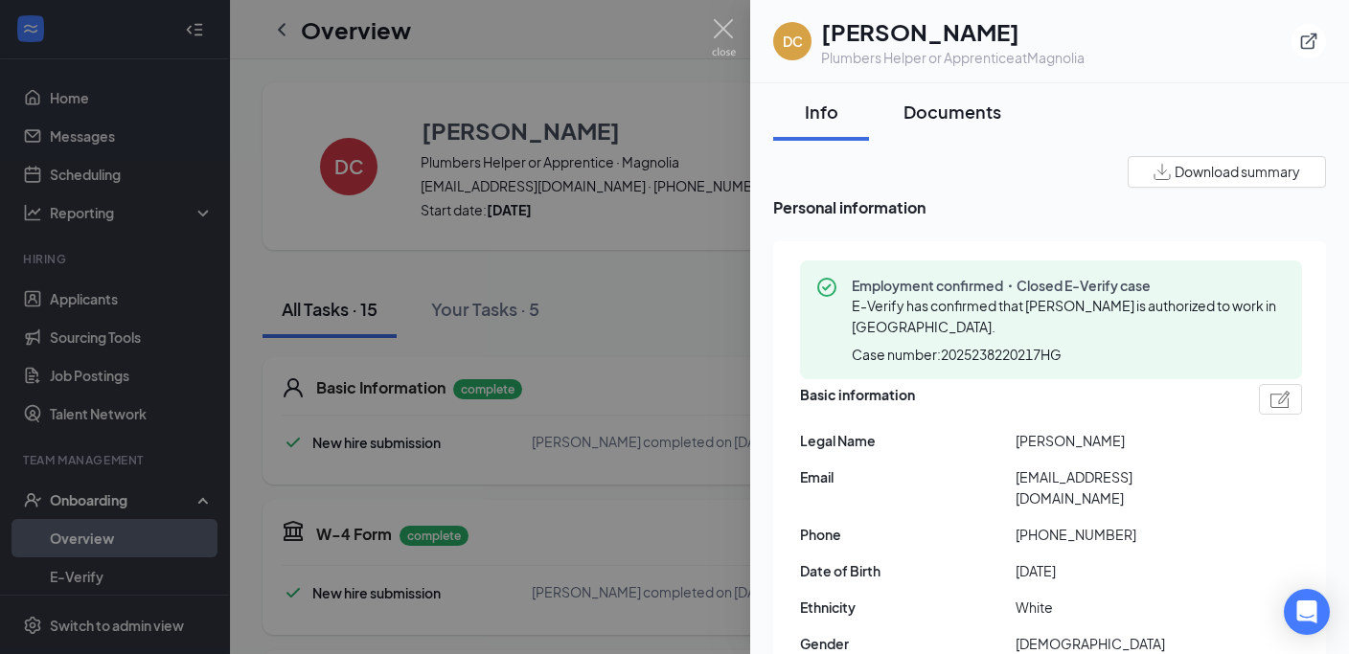
click at [961, 116] on div "Documents" at bounding box center [952, 112] width 98 height 24
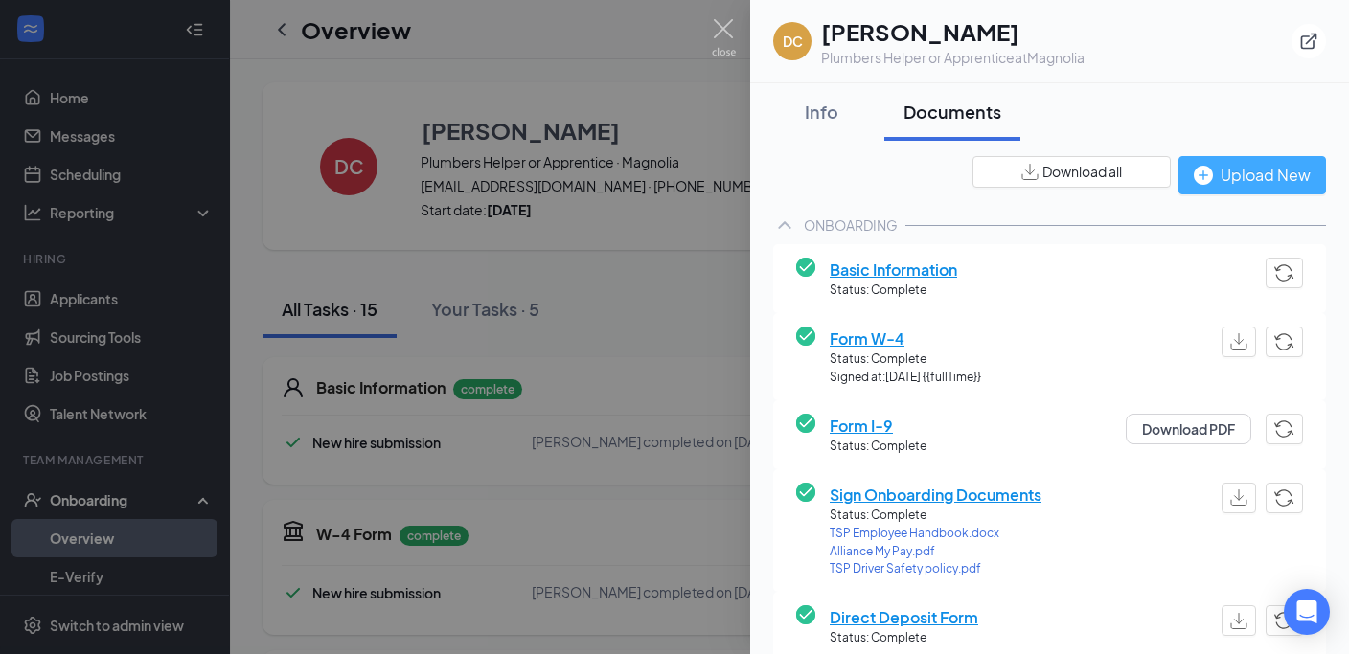
click at [1221, 188] on button "Upload New" at bounding box center [1252, 175] width 148 height 38
click at [1210, 171] on div "Upload New" at bounding box center [1251, 175] width 117 height 24
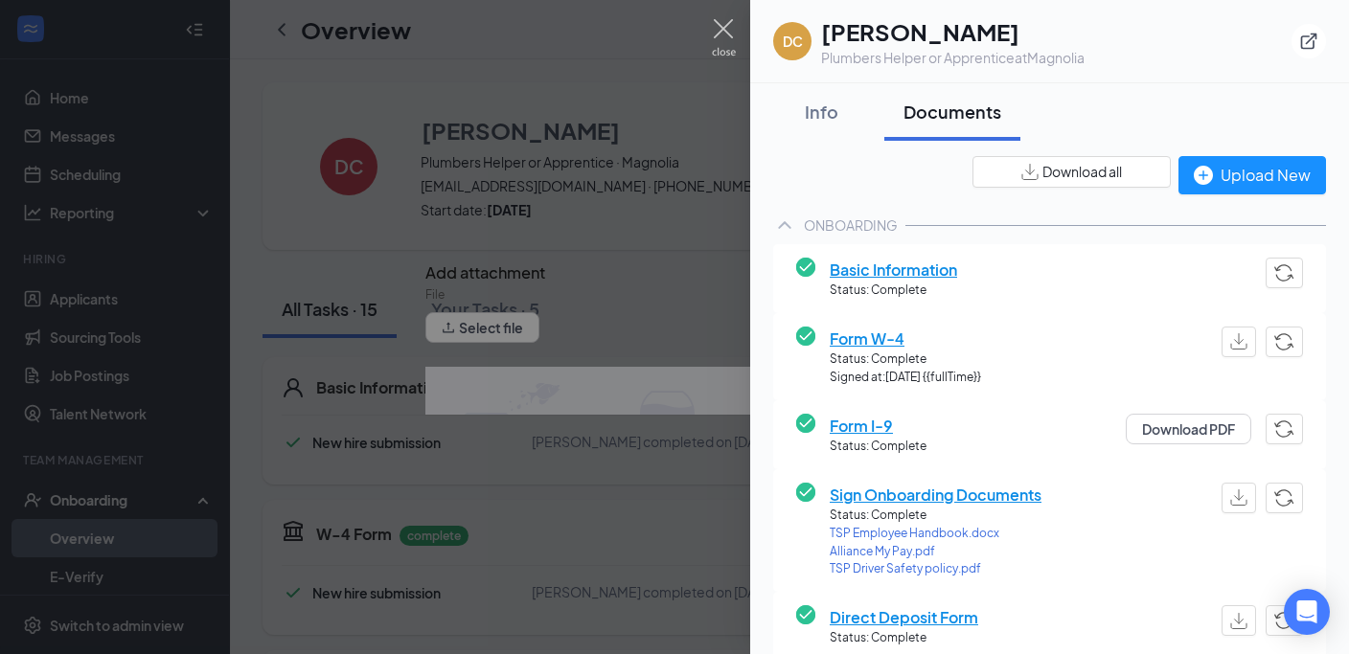
click at [467, 339] on div at bounding box center [674, 327] width 1349 height 654
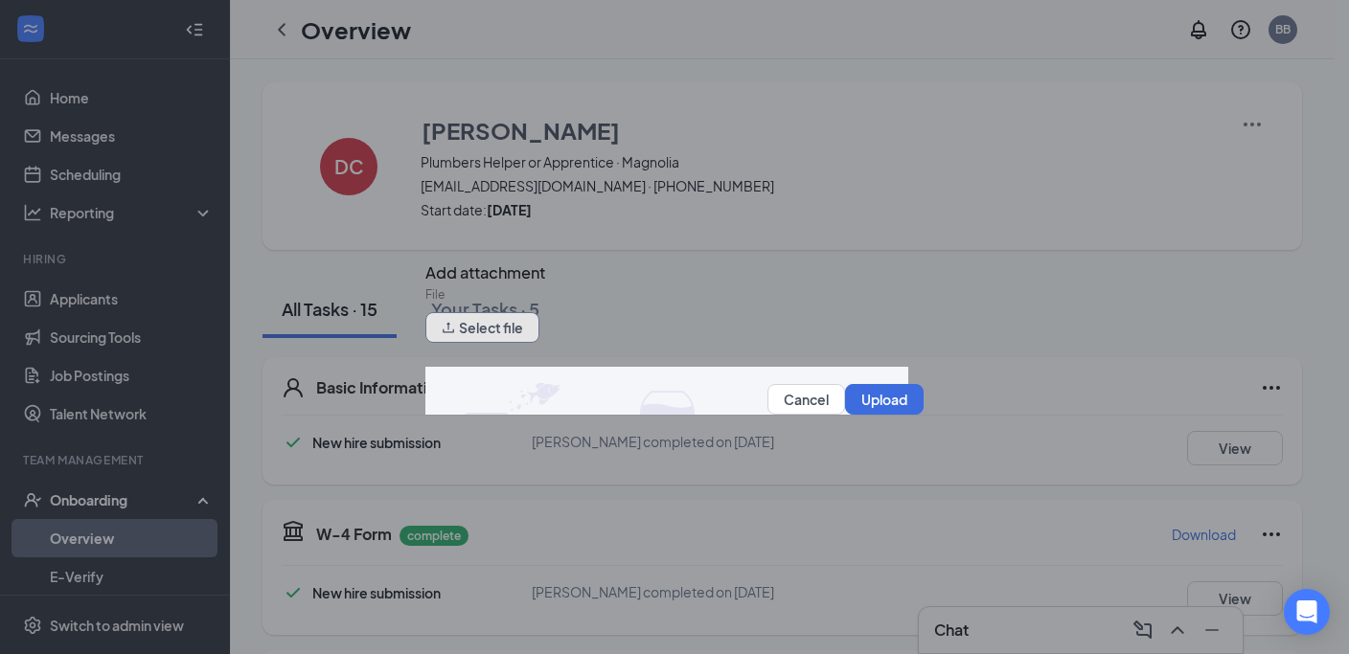
click at [472, 339] on button "Select file" at bounding box center [482, 327] width 114 height 31
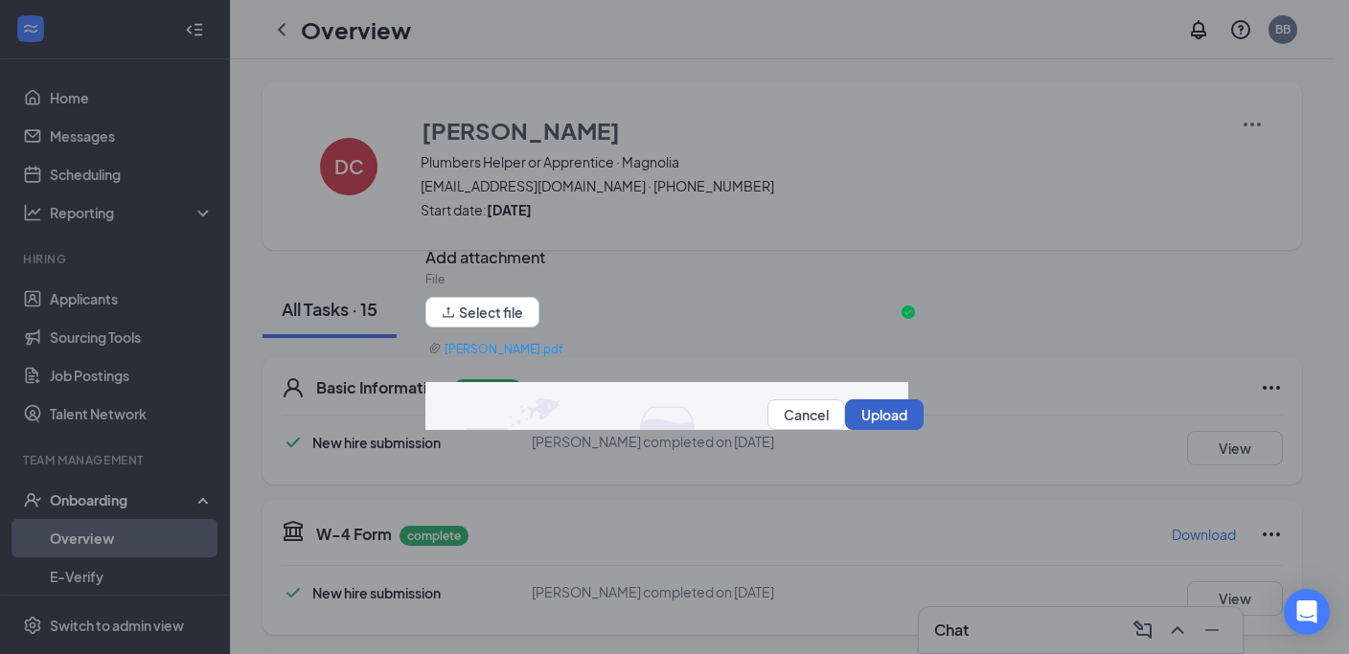
click at [846, 425] on button "Upload" at bounding box center [884, 414] width 79 height 31
